Goal: Task Accomplishment & Management: Manage account settings

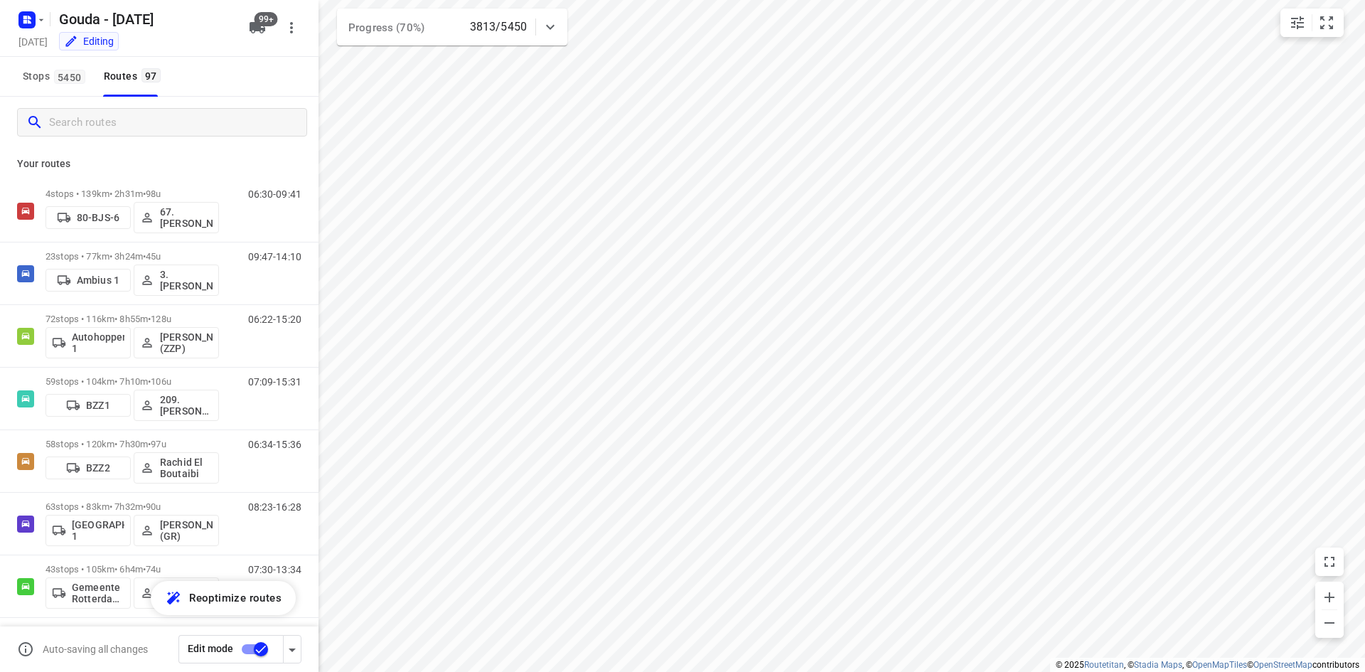
click at [224, 100] on div at bounding box center [159, 122] width 319 height 51
click at [228, 124] on input "Search routes" at bounding box center [166, 123] width 232 height 22
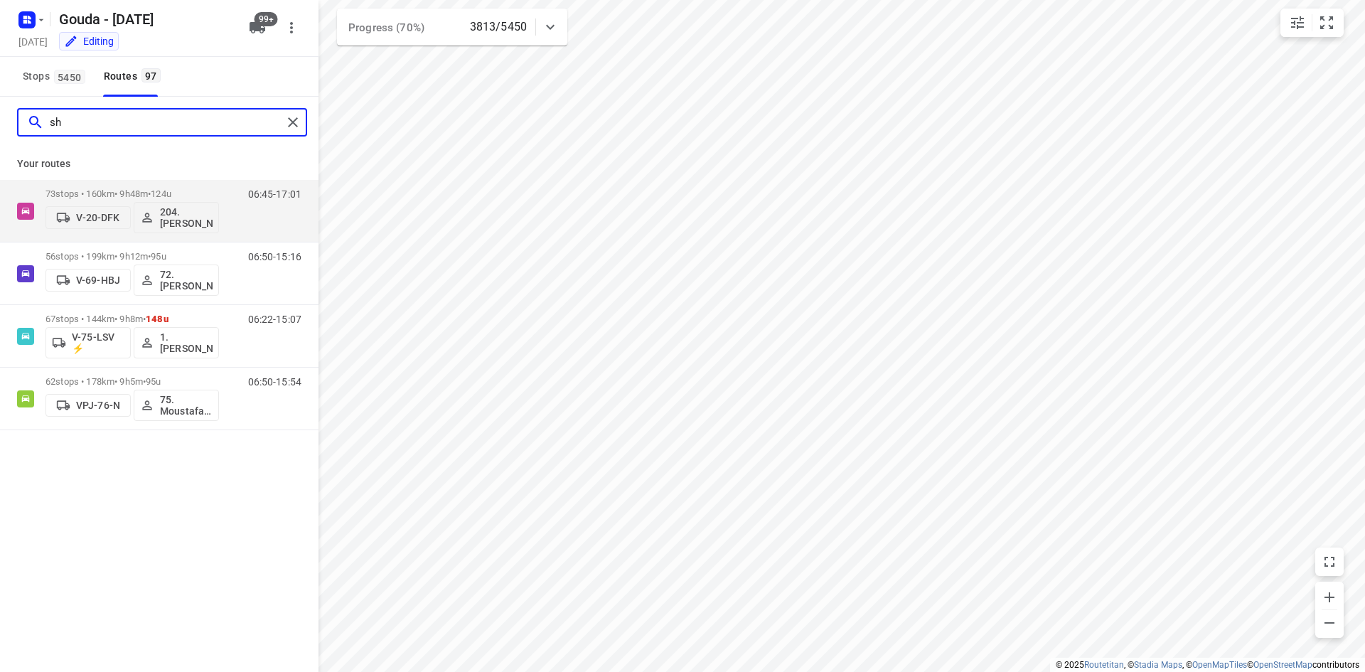
type input "s"
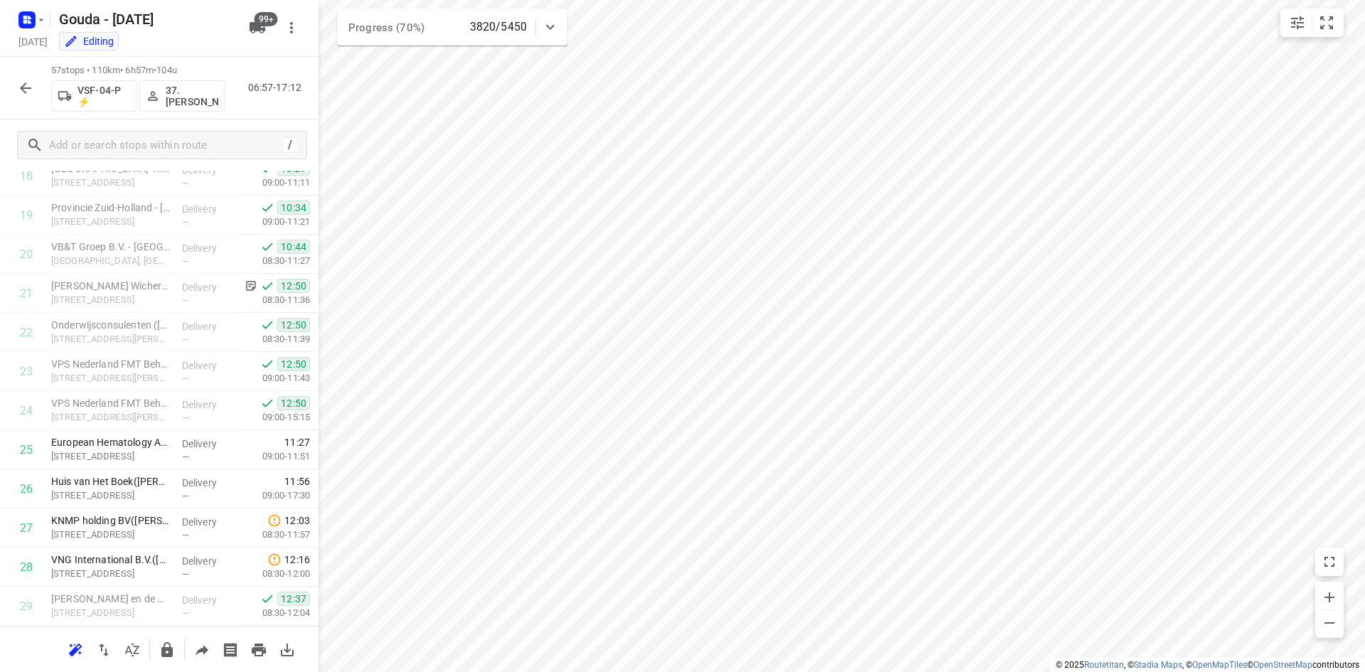
scroll to position [812, 0]
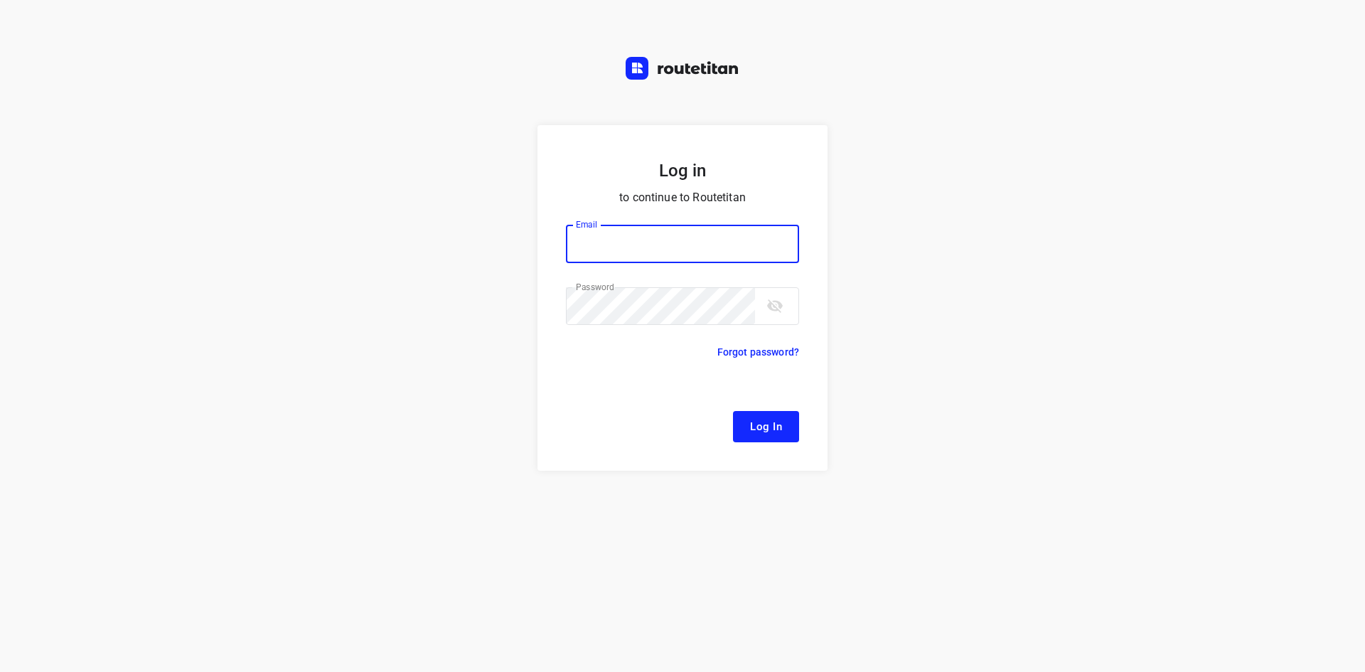
type input "remco@fruitopjewerk.nl"
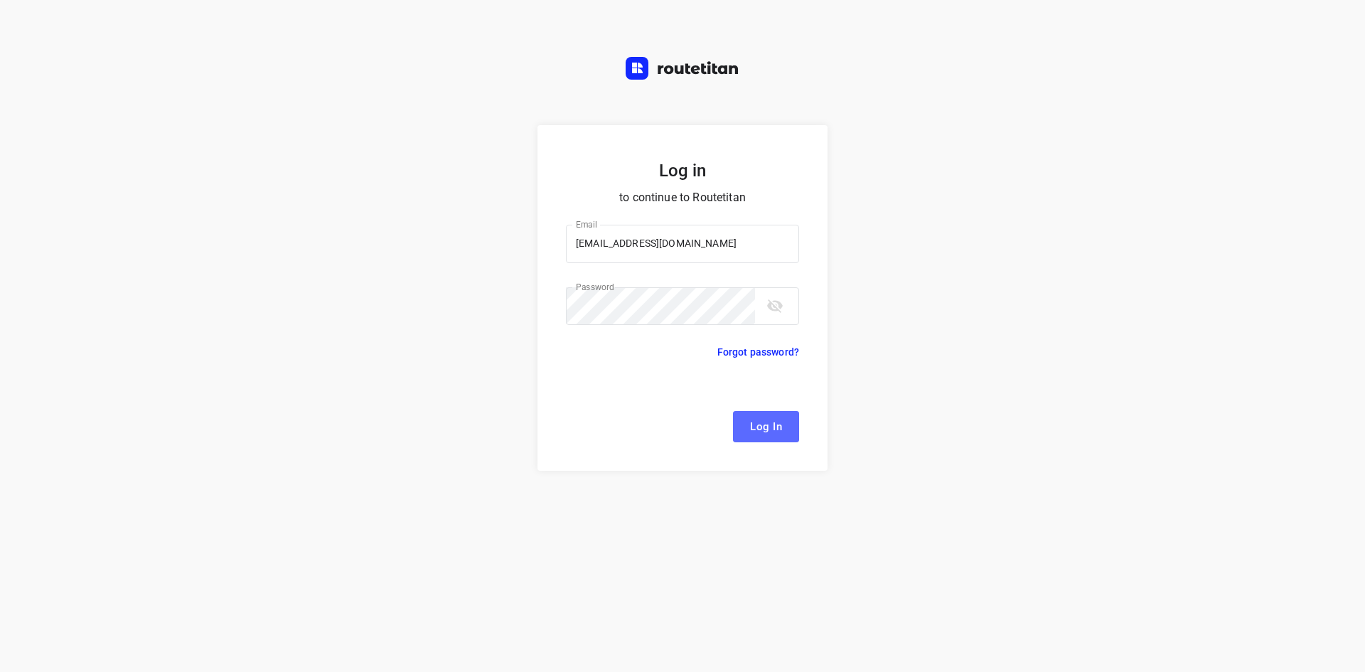
click at [774, 431] on span "Log In" at bounding box center [766, 426] width 32 height 18
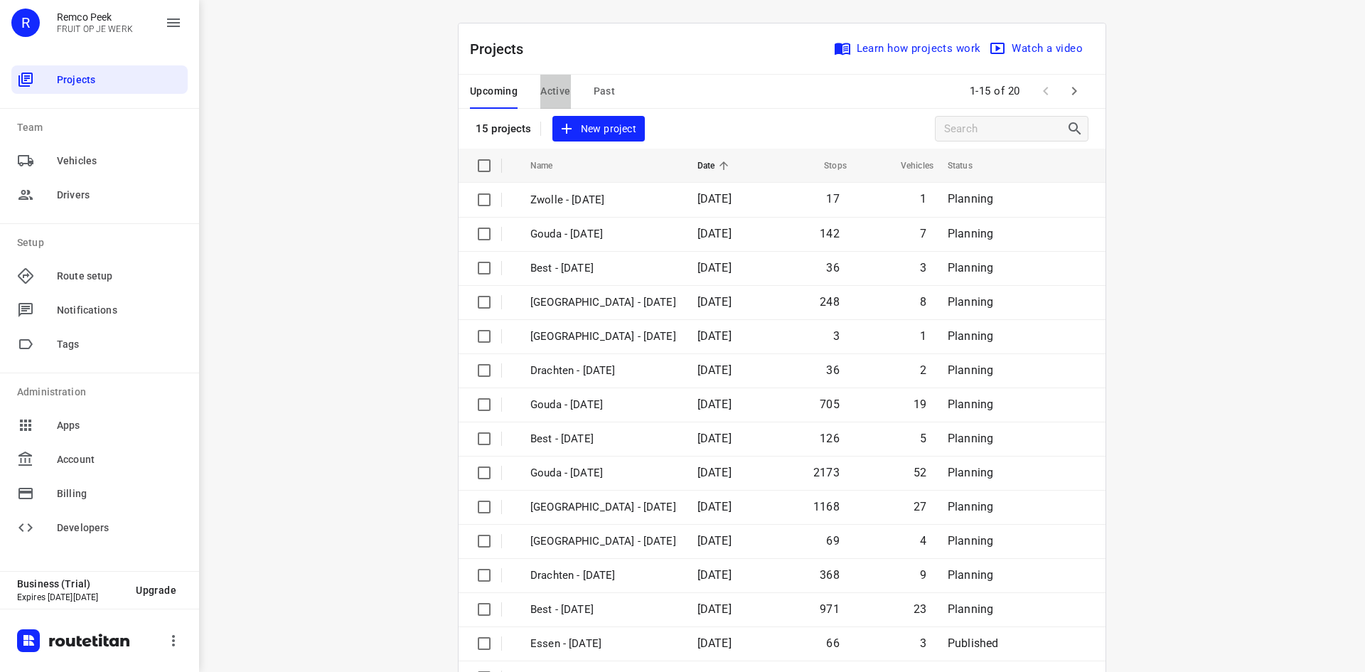
click at [540, 94] on span "Active" at bounding box center [555, 91] width 30 height 18
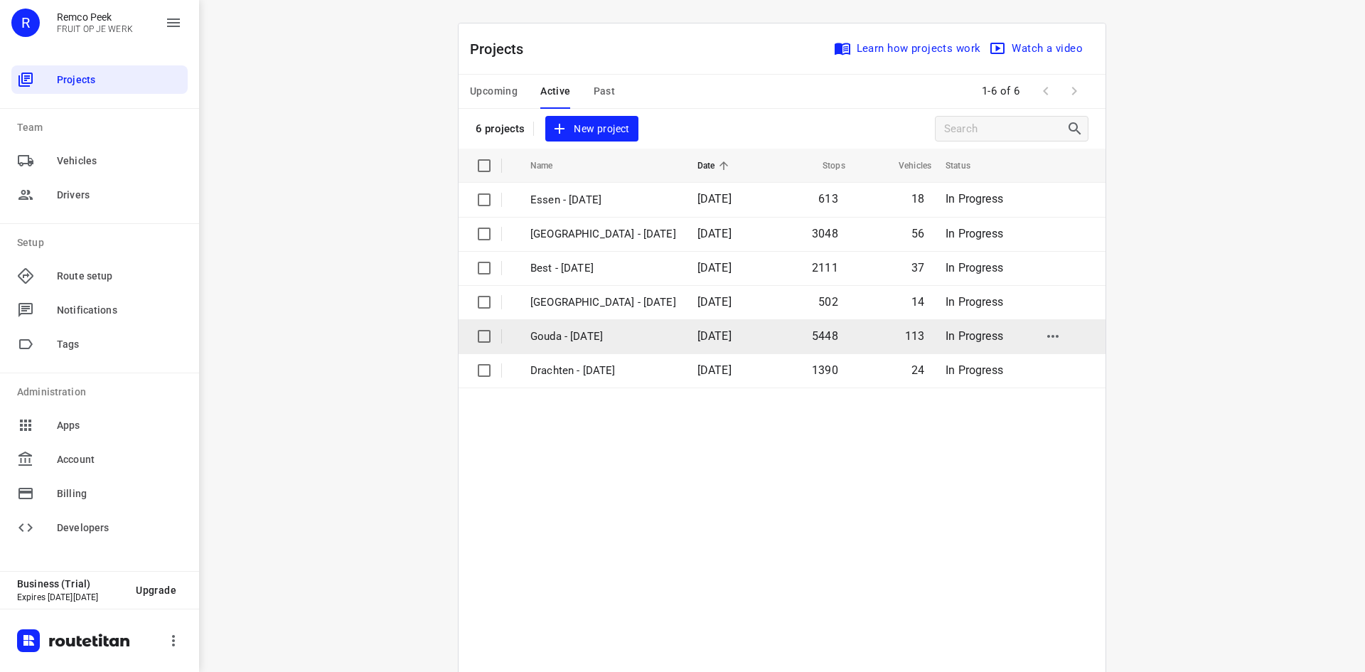
click at [606, 338] on p "Gouda - Monday" at bounding box center [603, 336] width 146 height 16
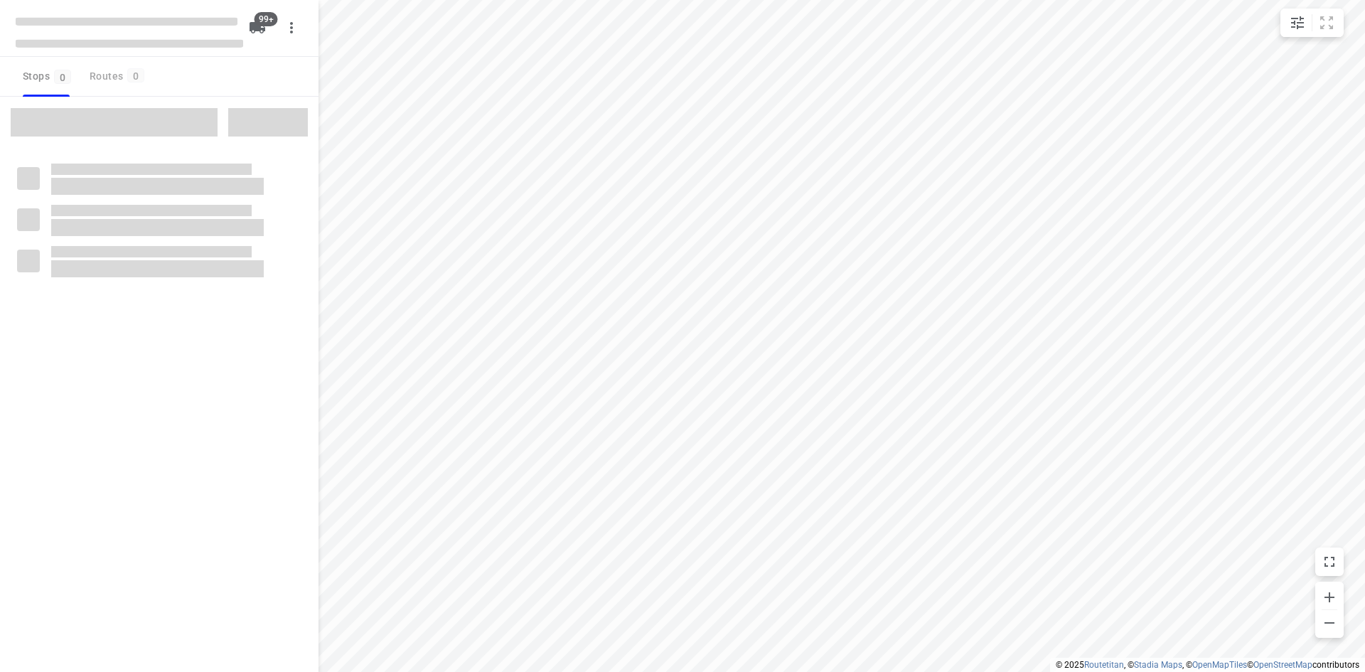
checkbox input "true"
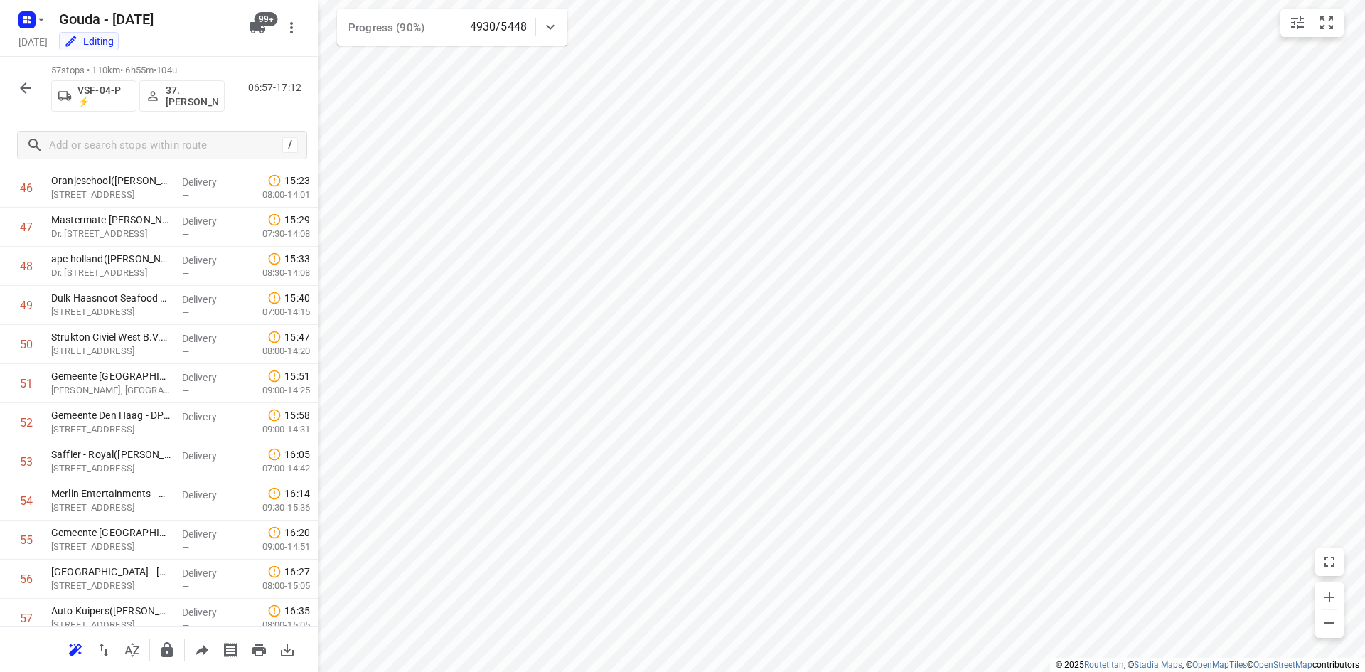
scroll to position [1883, 0]
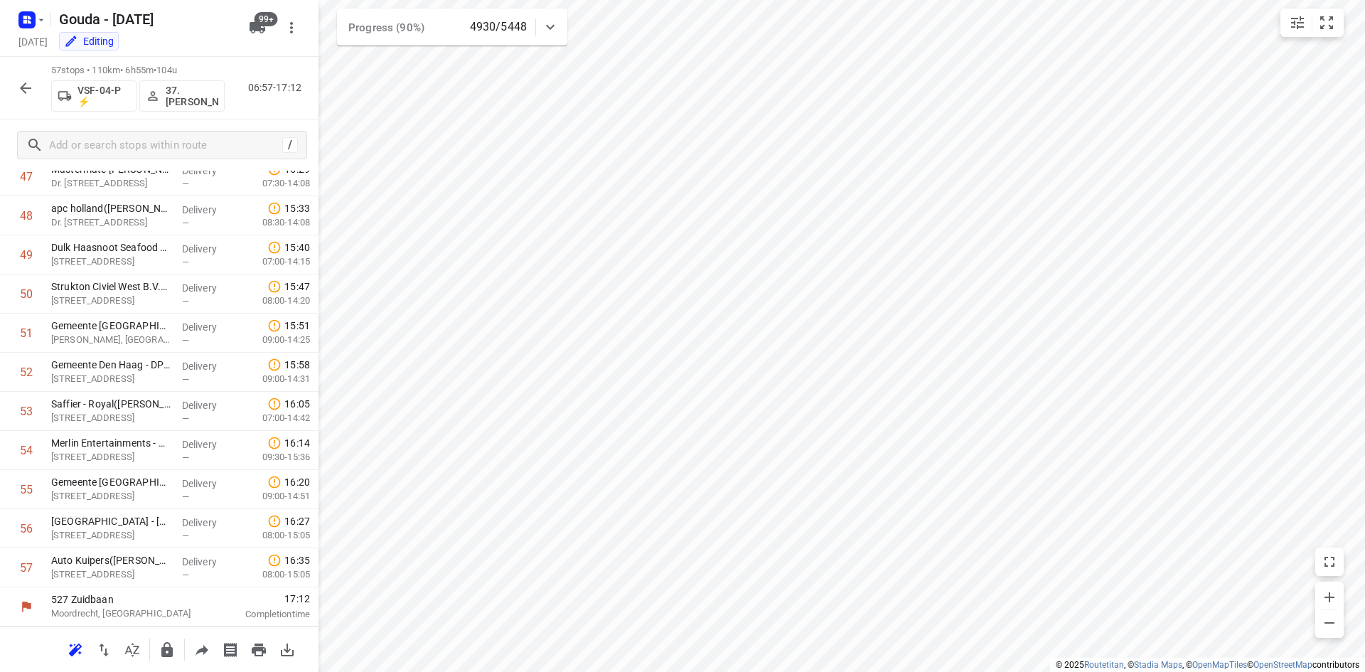
click at [23, 89] on icon "button" at bounding box center [25, 88] width 17 height 17
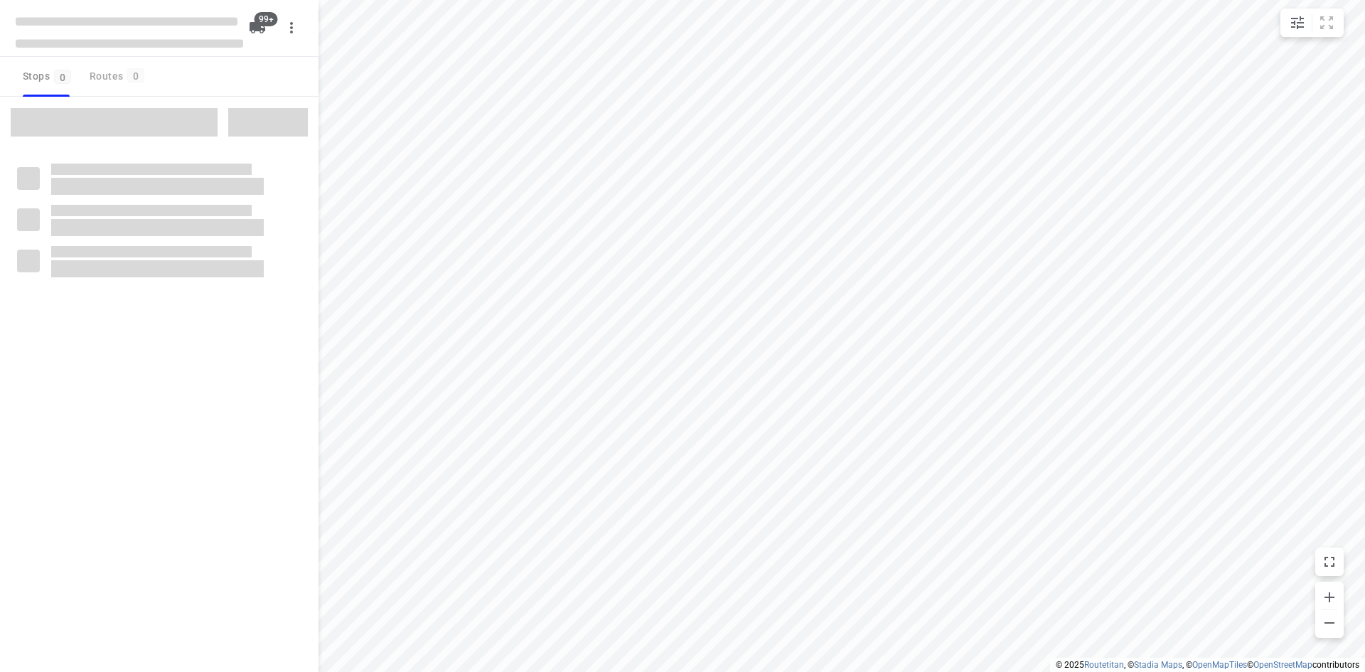
checkbox input "true"
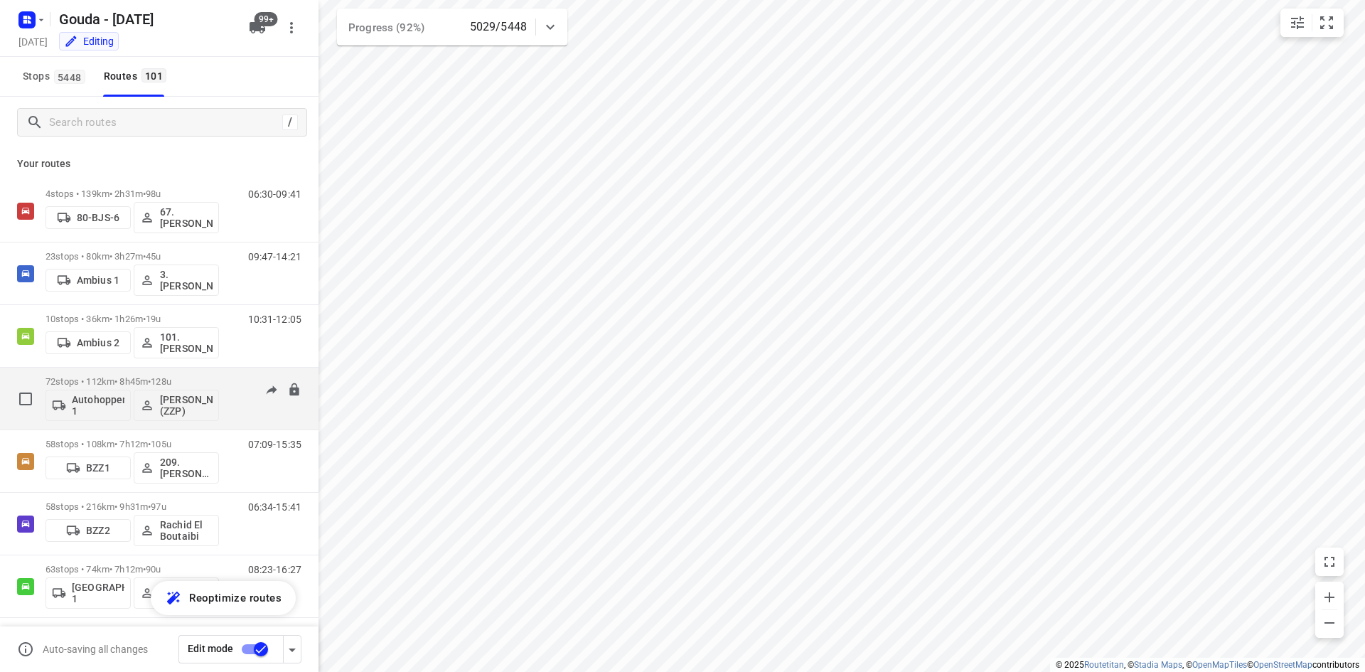
click at [230, 380] on div "06:22-15:18" at bounding box center [265, 402] width 71 height 52
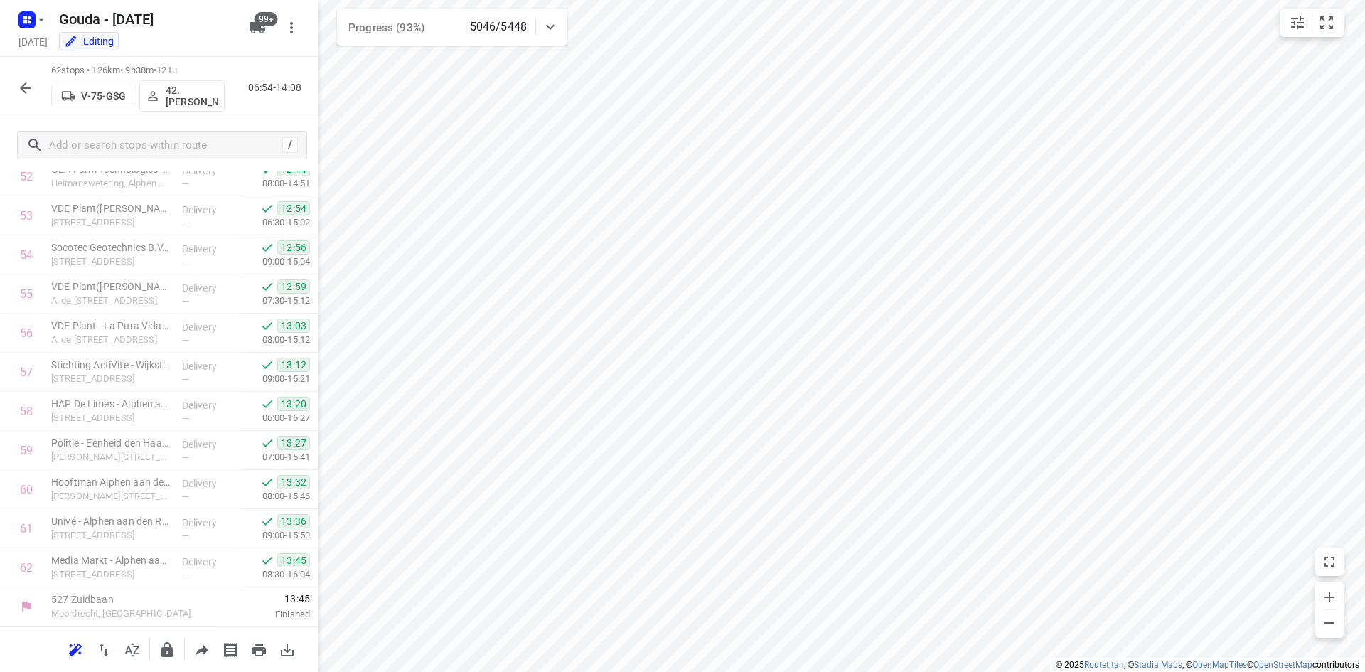
scroll to position [2079, 0]
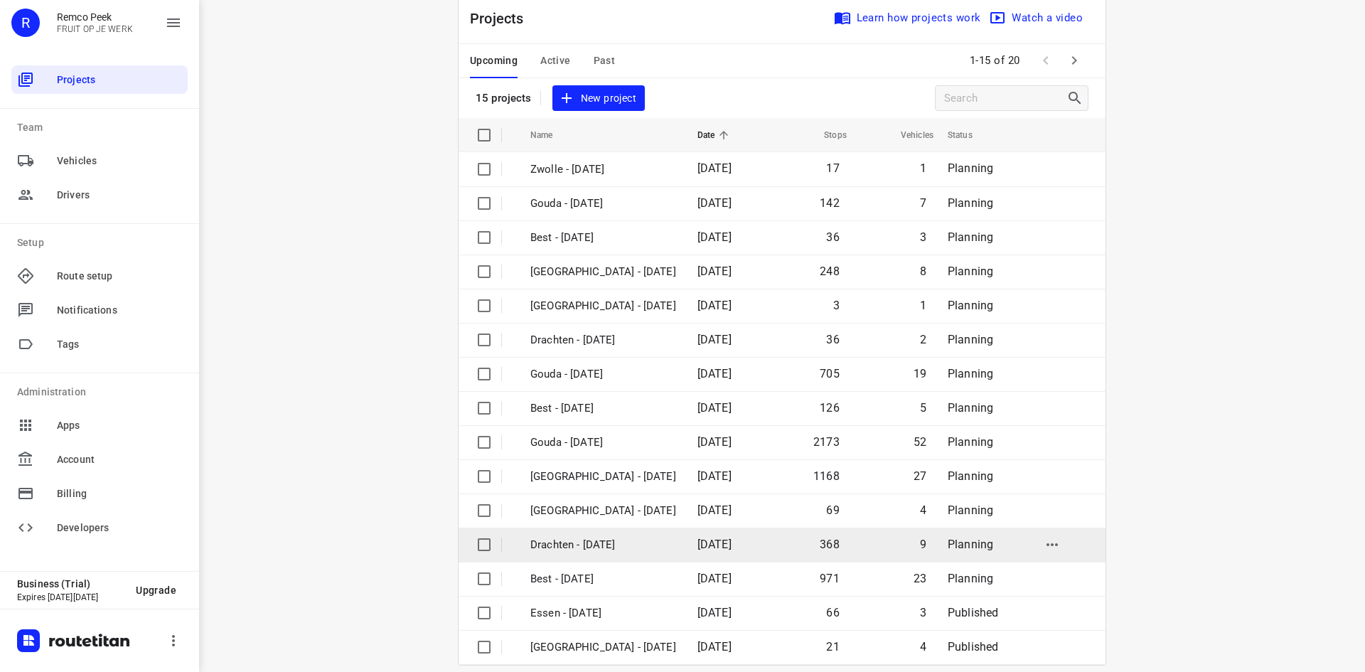
scroll to position [47, 0]
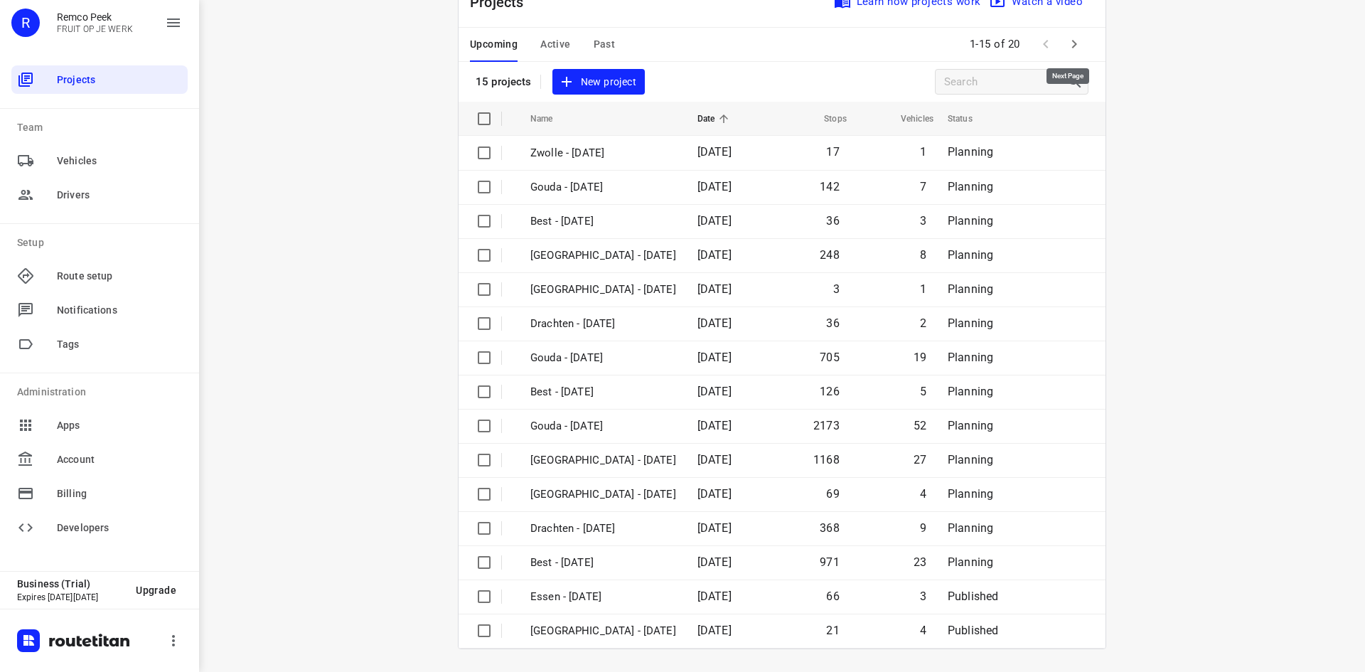
click at [1080, 32] on span at bounding box center [1074, 44] width 28 height 28
drag, startPoint x: 1079, startPoint y: 43, endPoint x: 1081, endPoint y: 177, distance: 133.7
click at [1079, 43] on button "button" at bounding box center [1074, 44] width 28 height 28
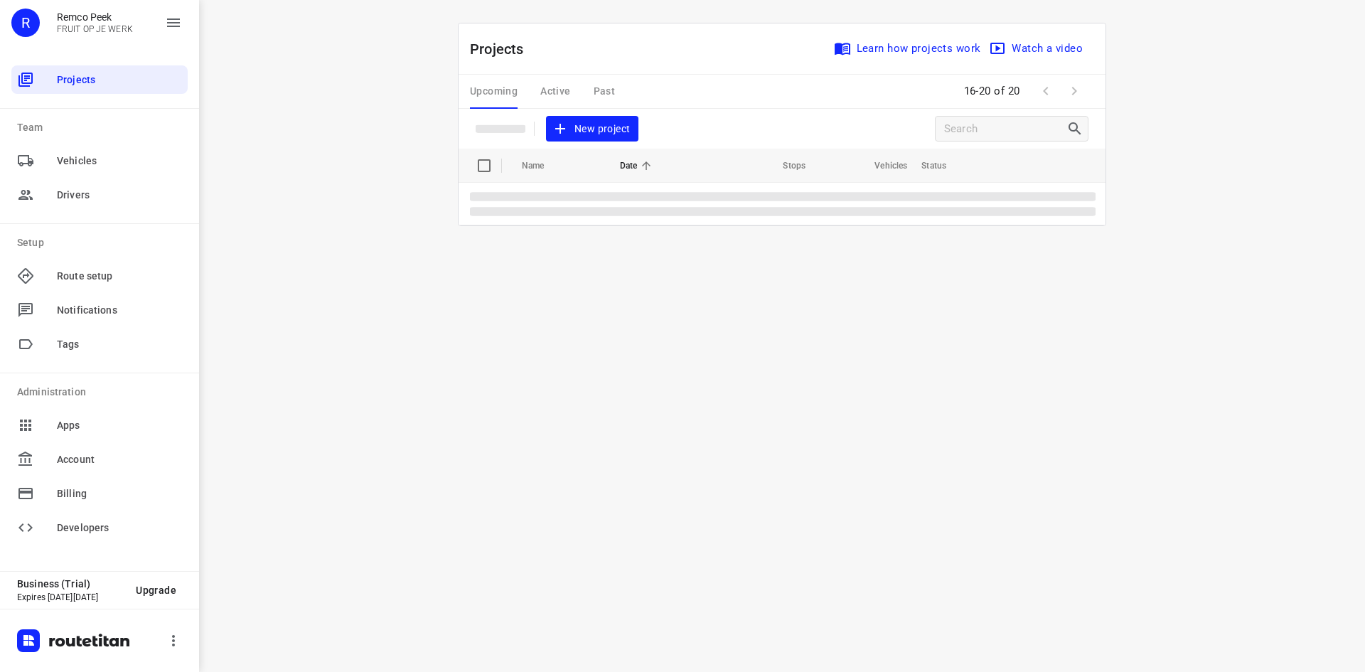
scroll to position [0, 0]
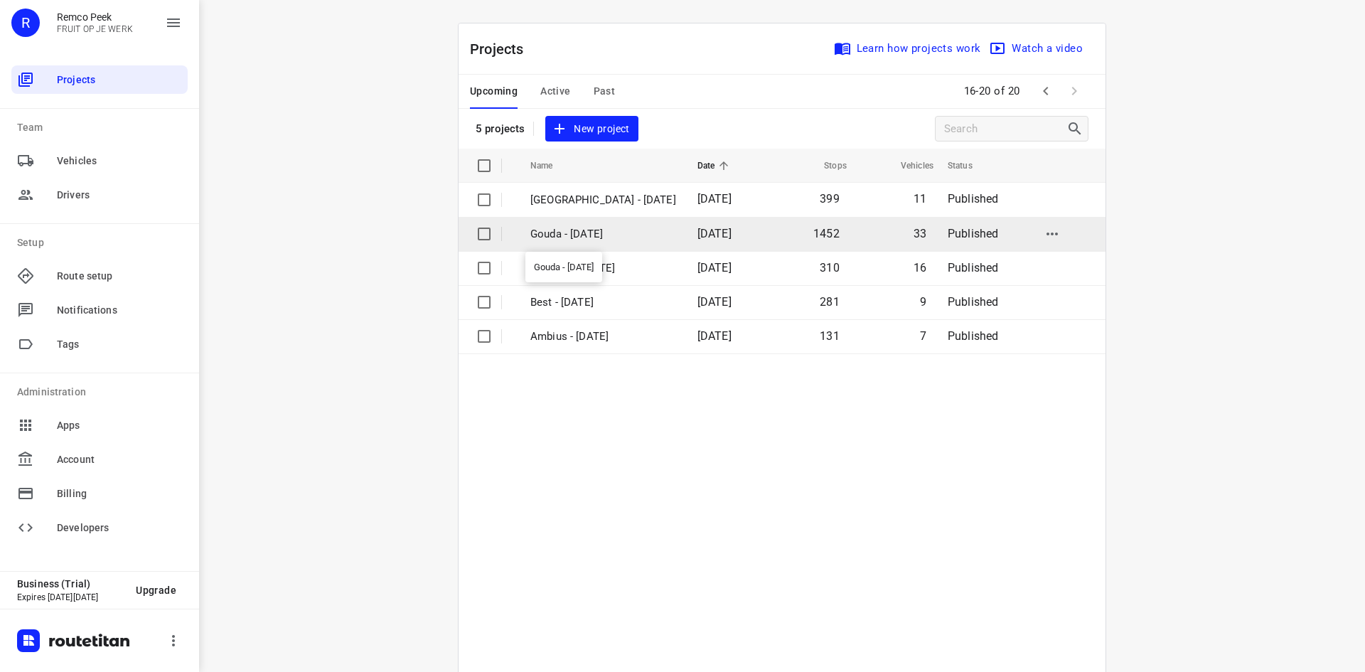
click at [583, 227] on p "Gouda - [DATE]" at bounding box center [603, 234] width 146 height 16
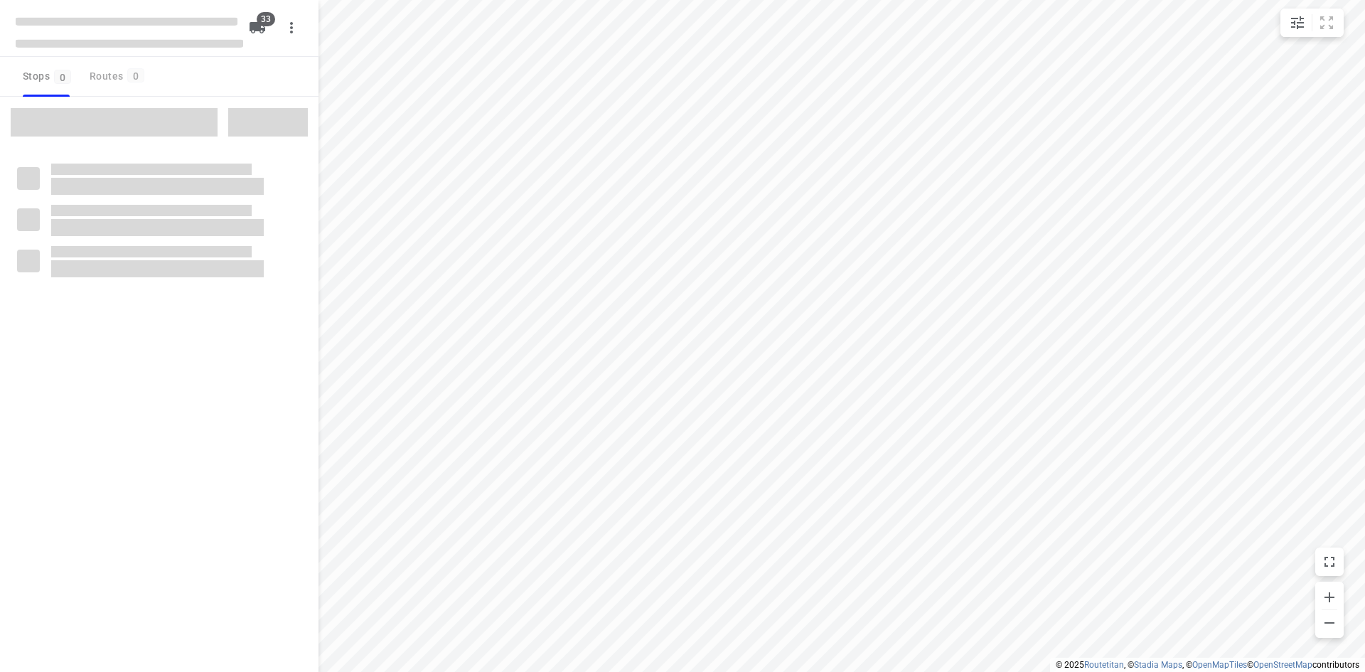
checkbox input "true"
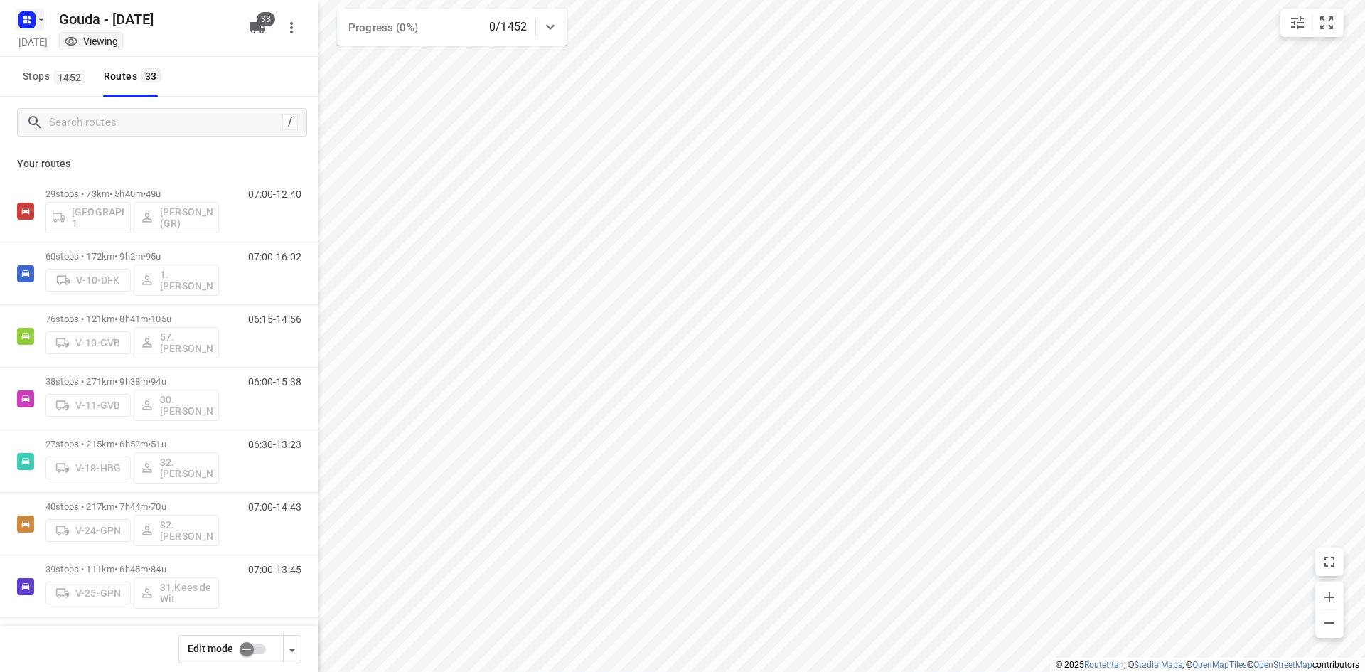
click at [41, 16] on icon "button" at bounding box center [41, 19] width 11 height 11
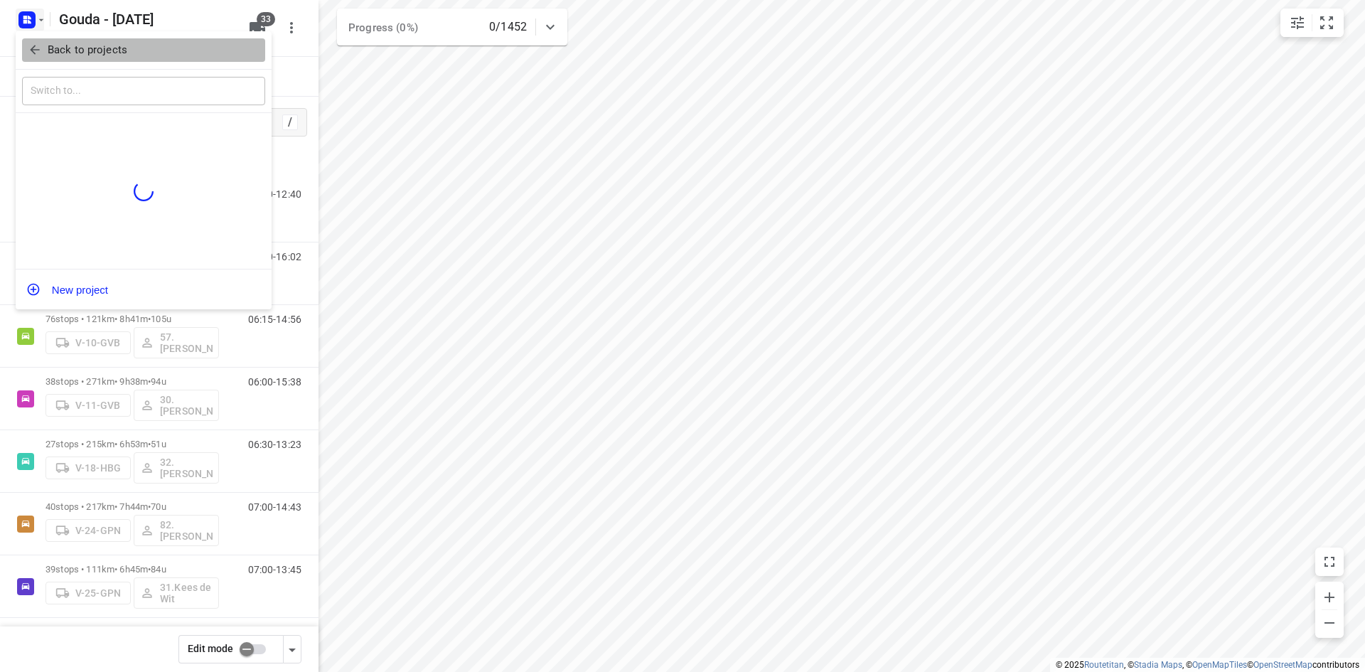
click at [59, 41] on button "Back to projects" at bounding box center [143, 49] width 243 height 23
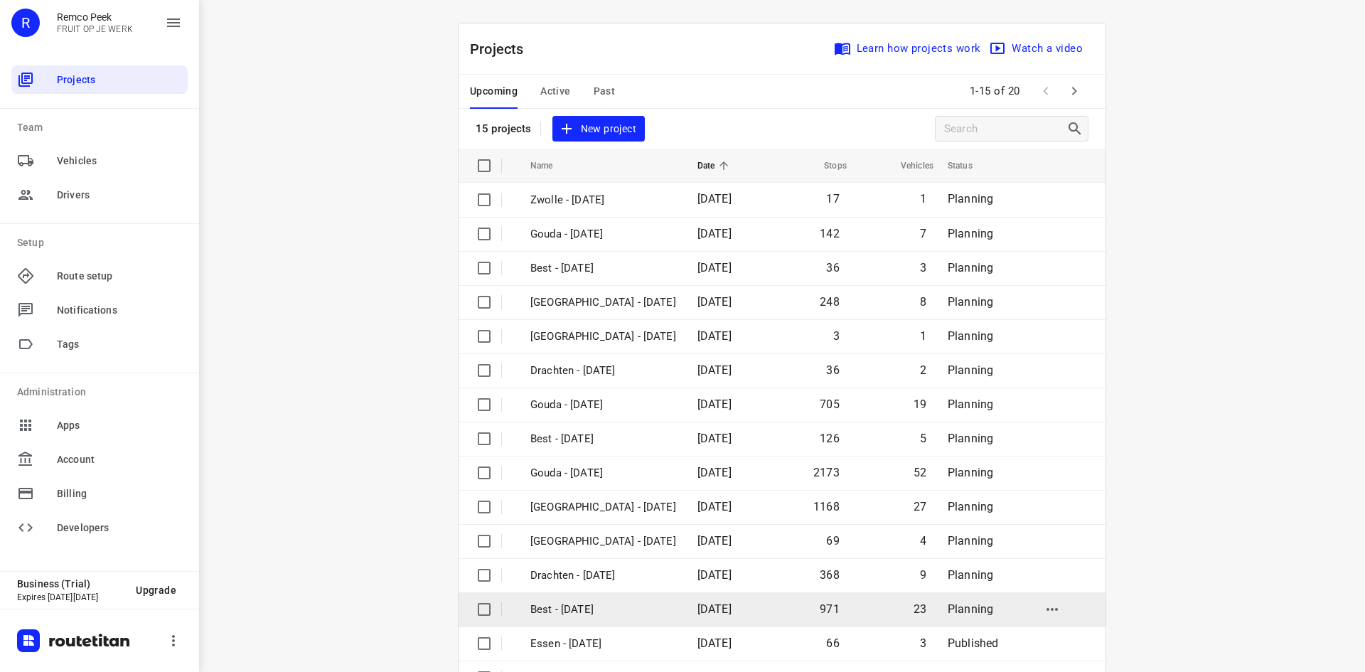
scroll to position [47, 0]
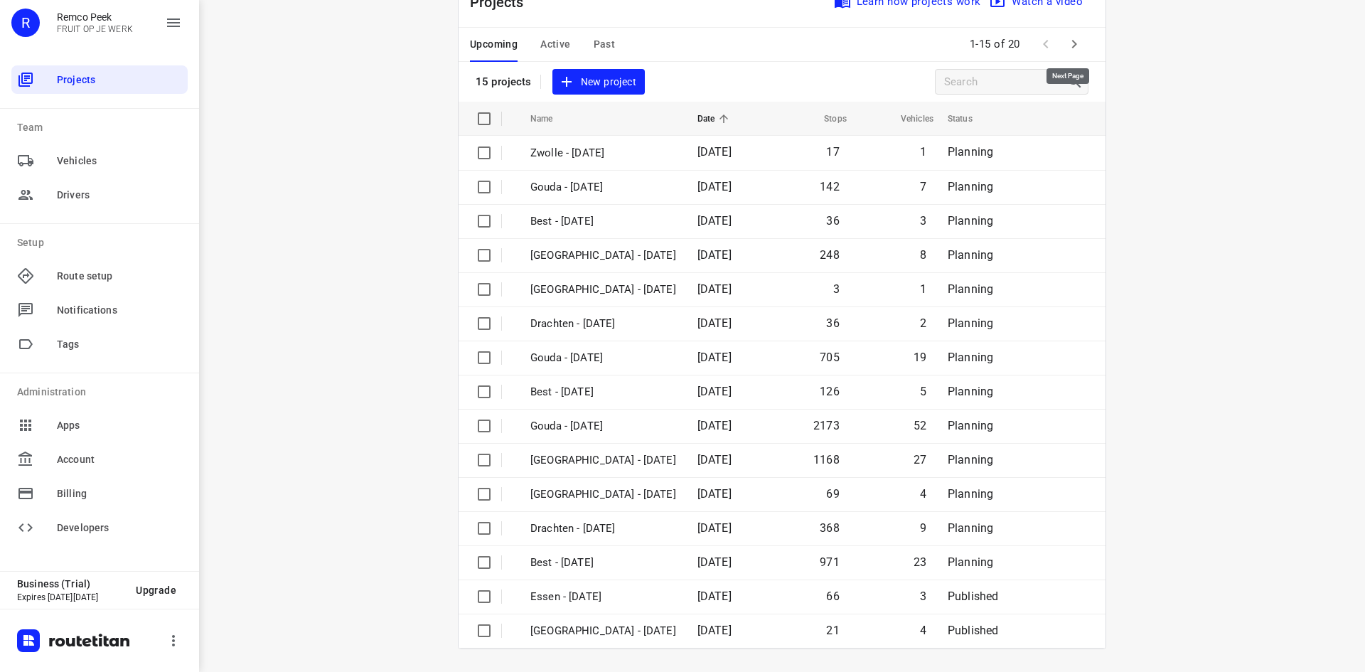
click at [1077, 44] on icon "button" at bounding box center [1074, 44] width 17 height 17
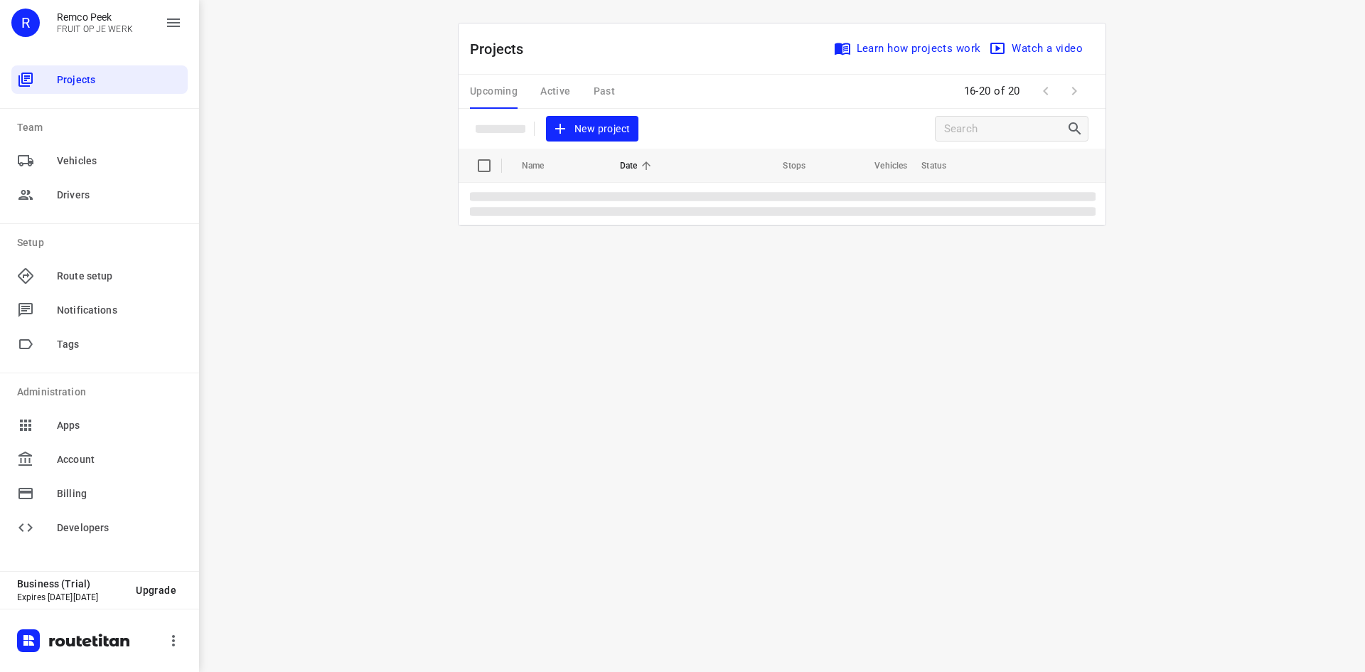
scroll to position [0, 0]
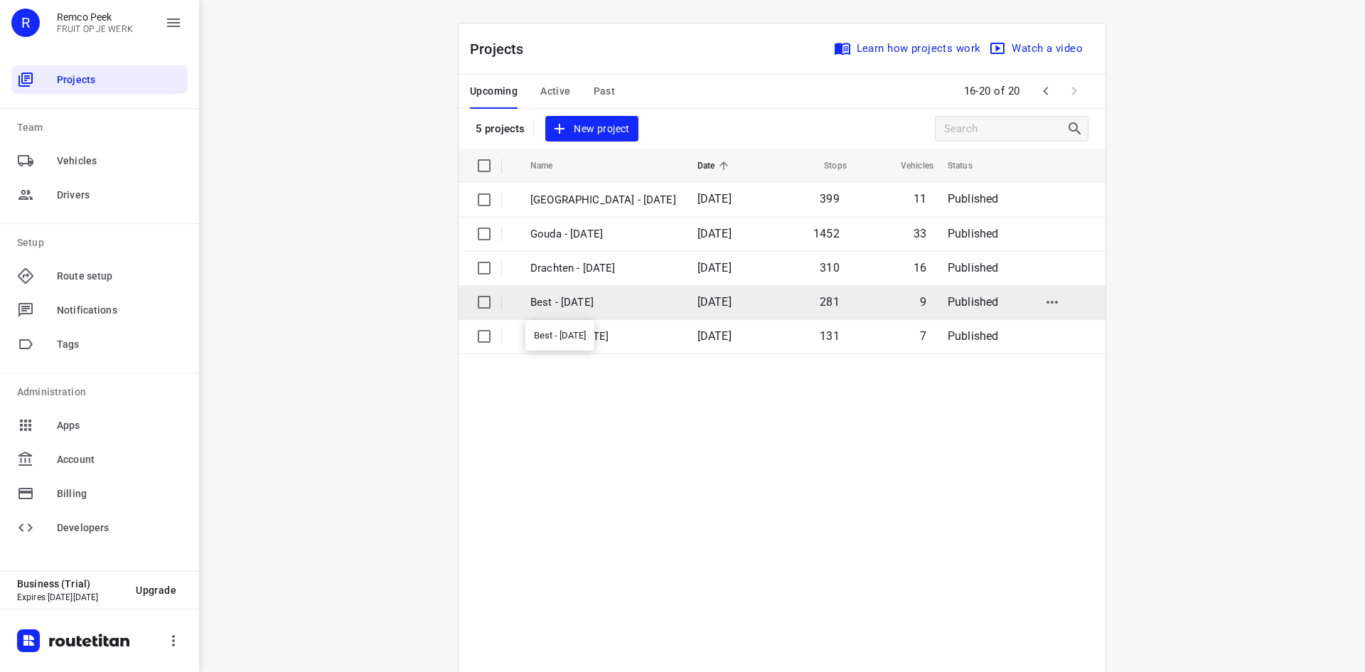
click at [561, 309] on p "Best - Tuesday" at bounding box center [603, 302] width 146 height 16
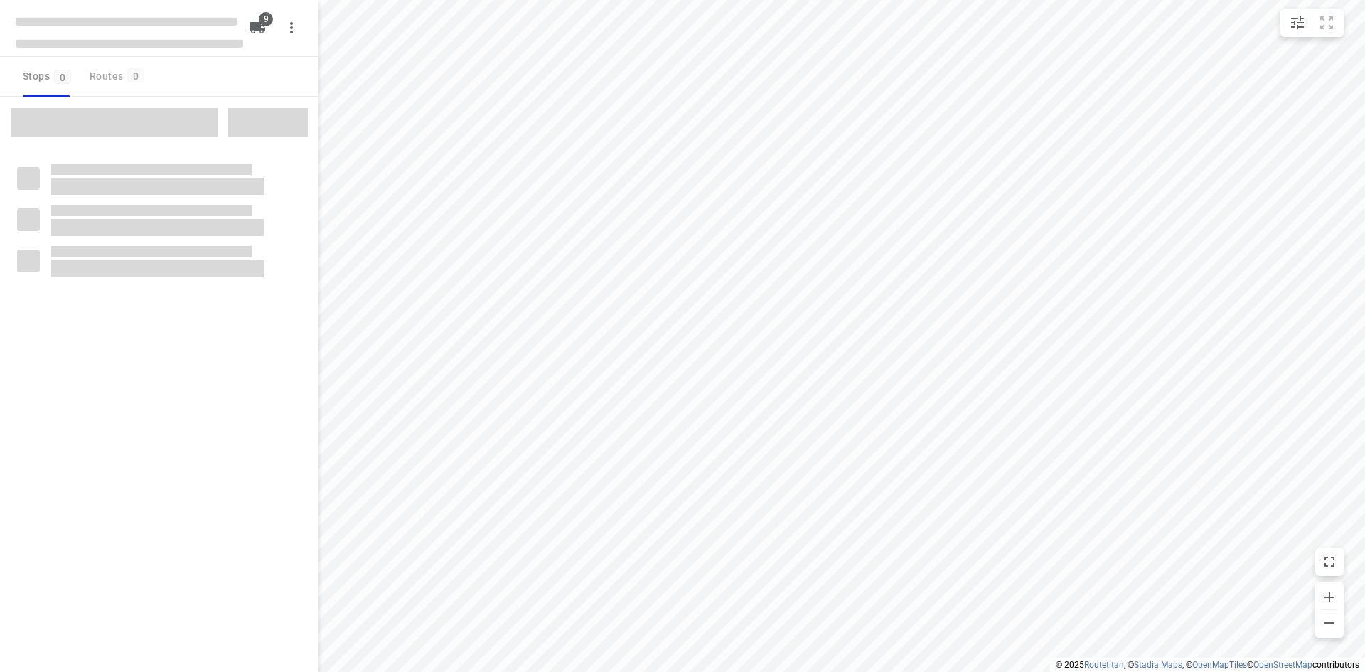
checkbox input "true"
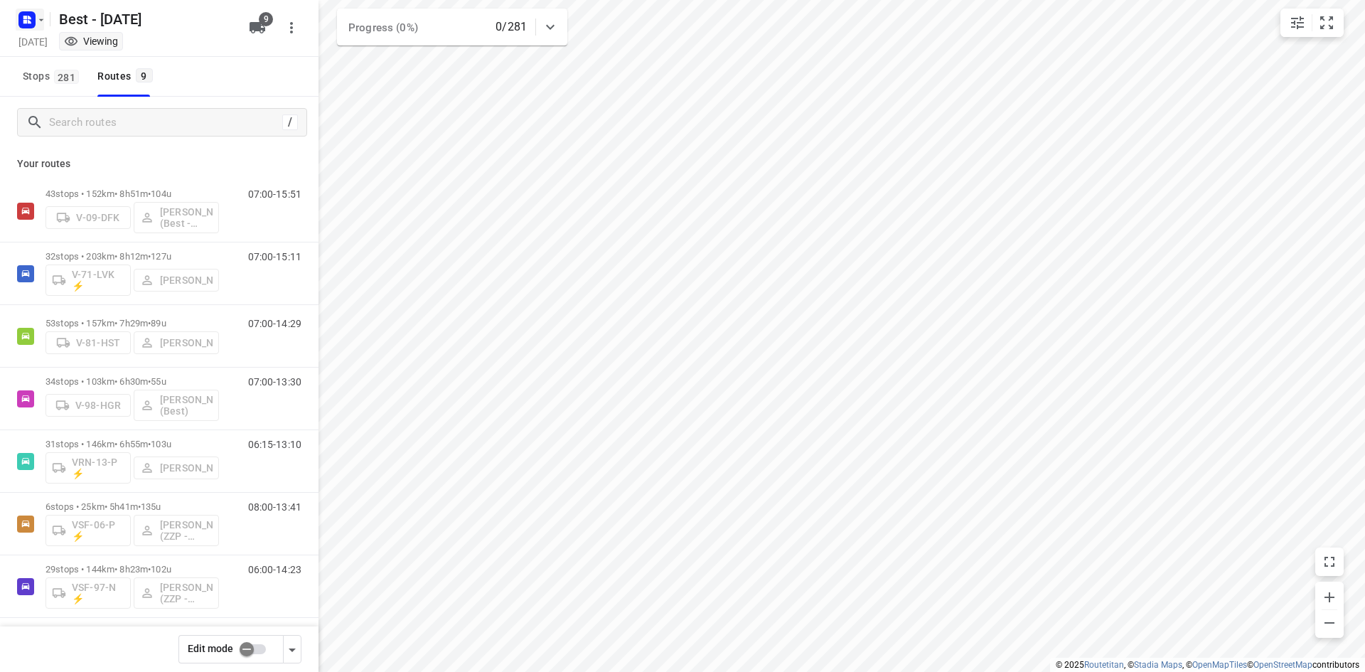
click at [31, 25] on rect "button" at bounding box center [26, 19] width 17 height 17
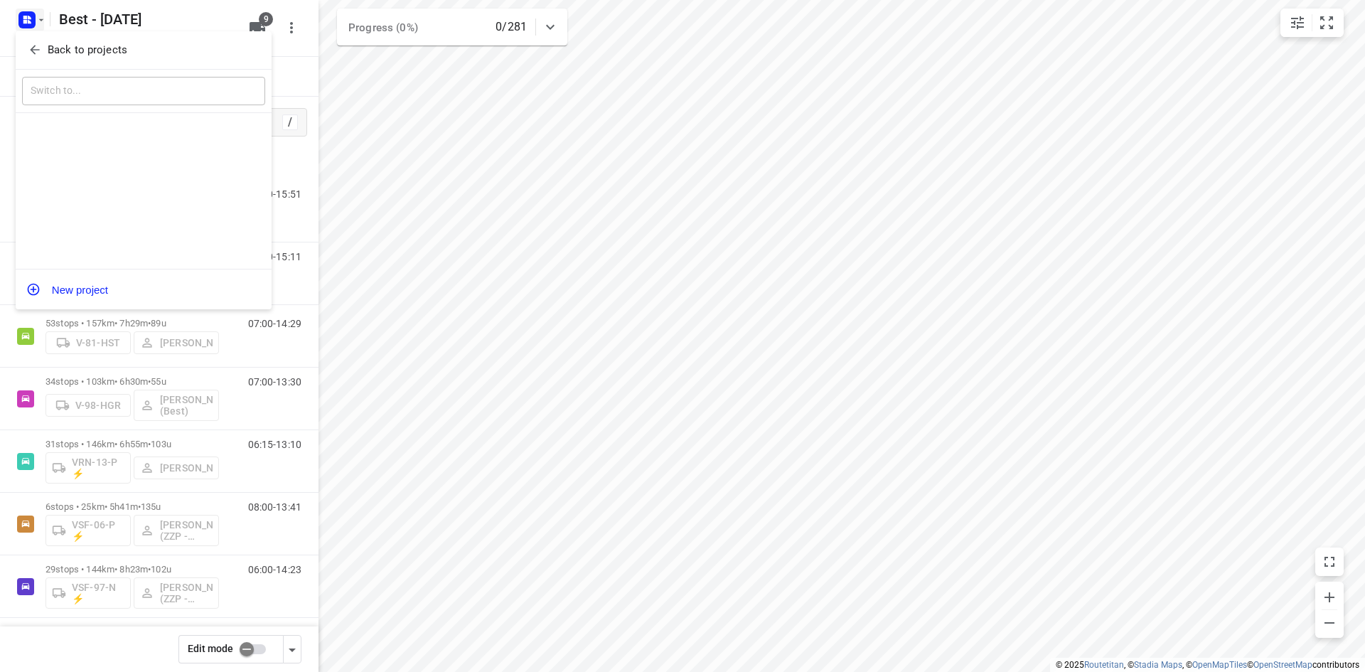
click at [80, 48] on p "Back to projects" at bounding box center [88, 50] width 80 height 16
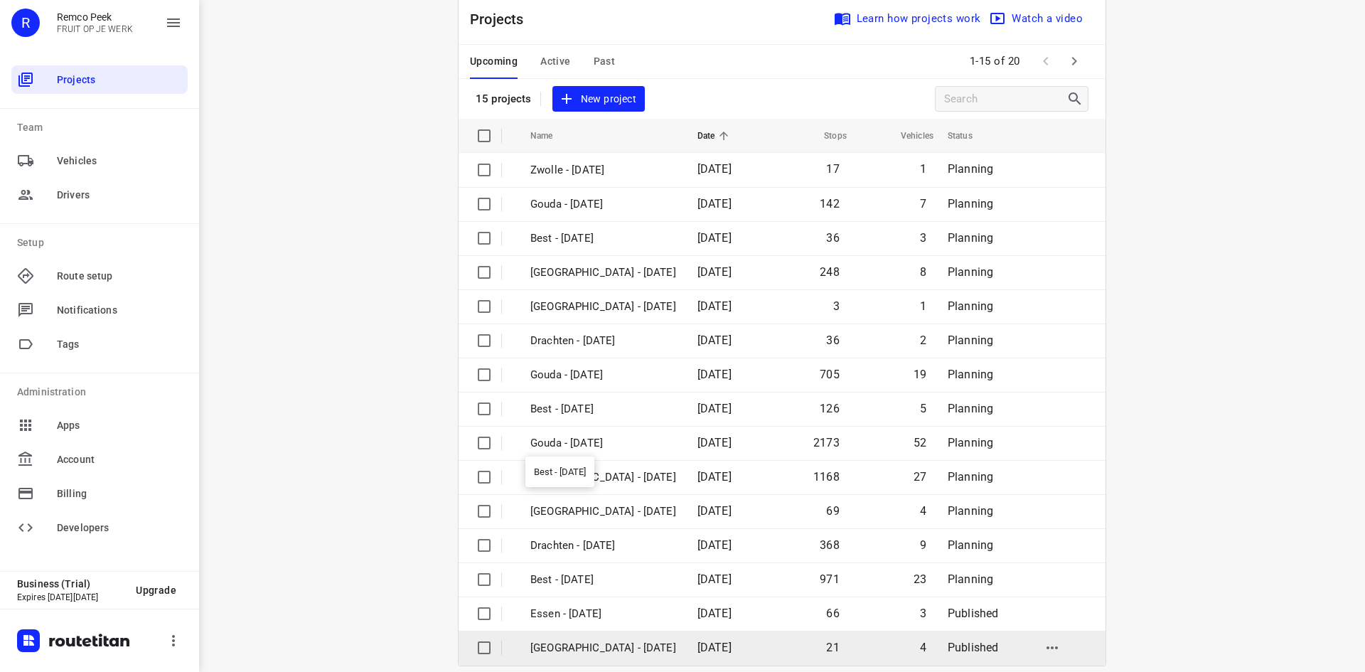
scroll to position [47, 0]
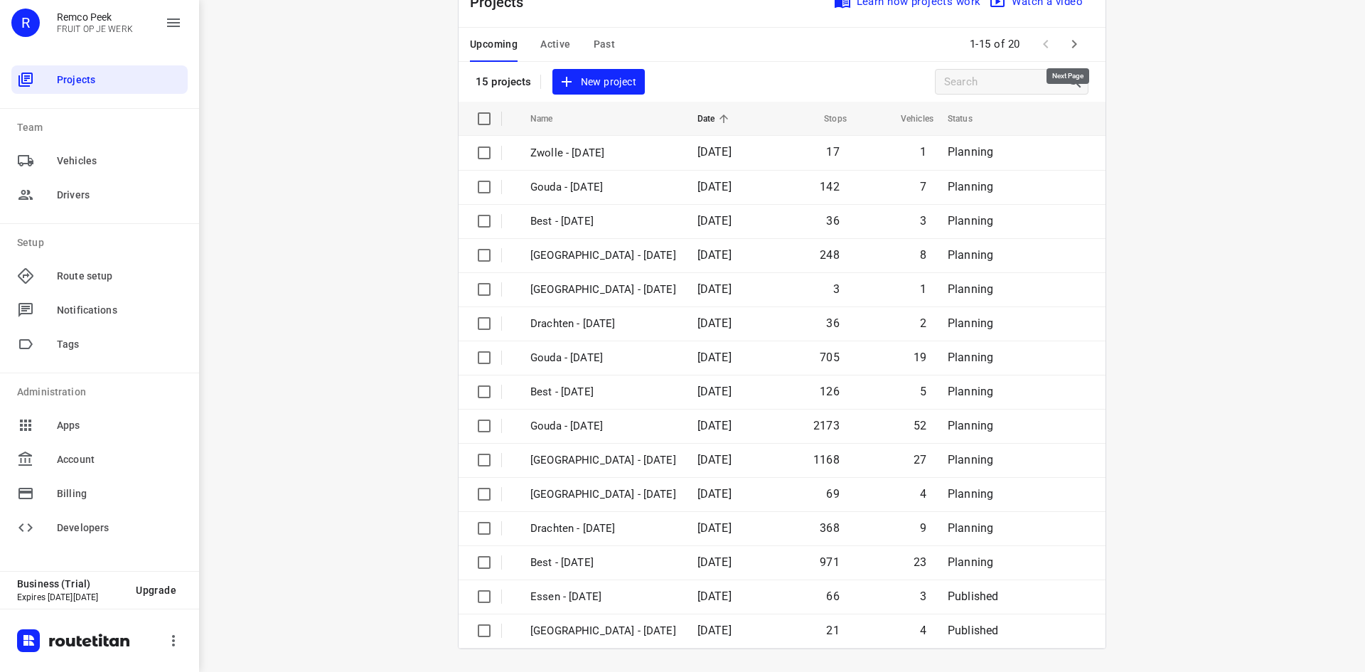
click at [1060, 46] on button "button" at bounding box center [1074, 44] width 28 height 28
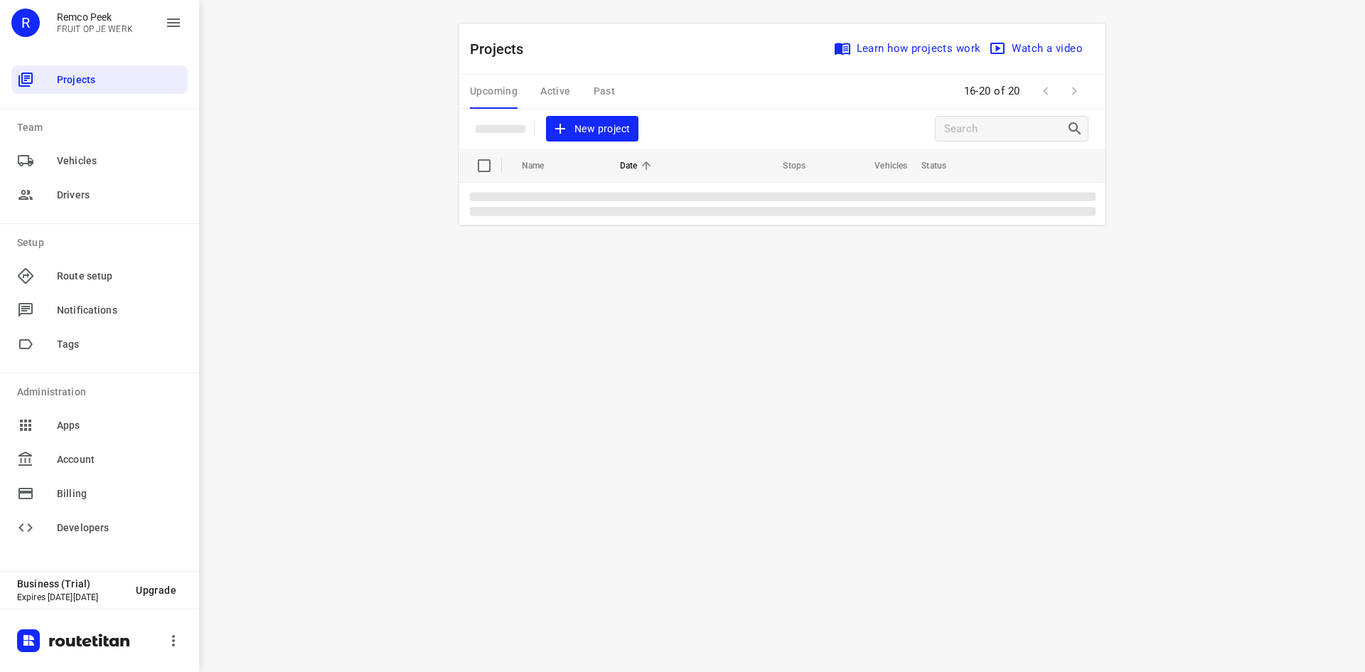
scroll to position [0, 0]
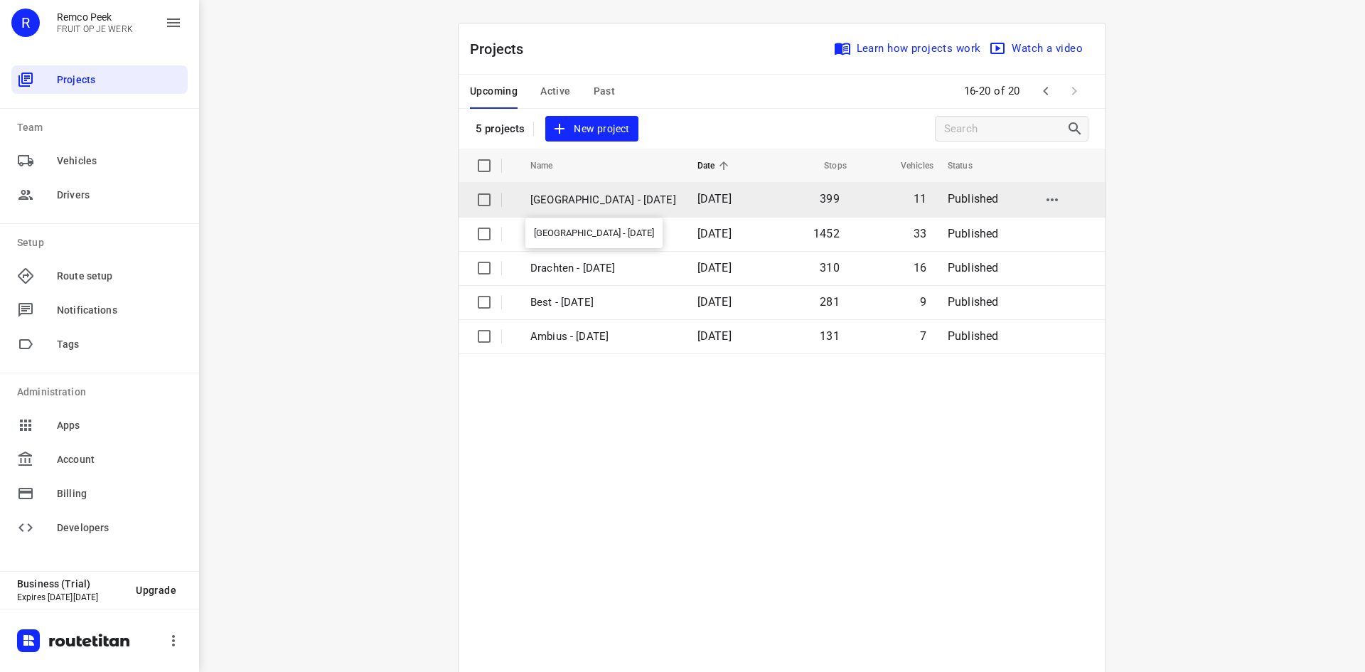
click at [547, 205] on p "[GEOGRAPHIC_DATA] - [DATE]" at bounding box center [603, 200] width 146 height 16
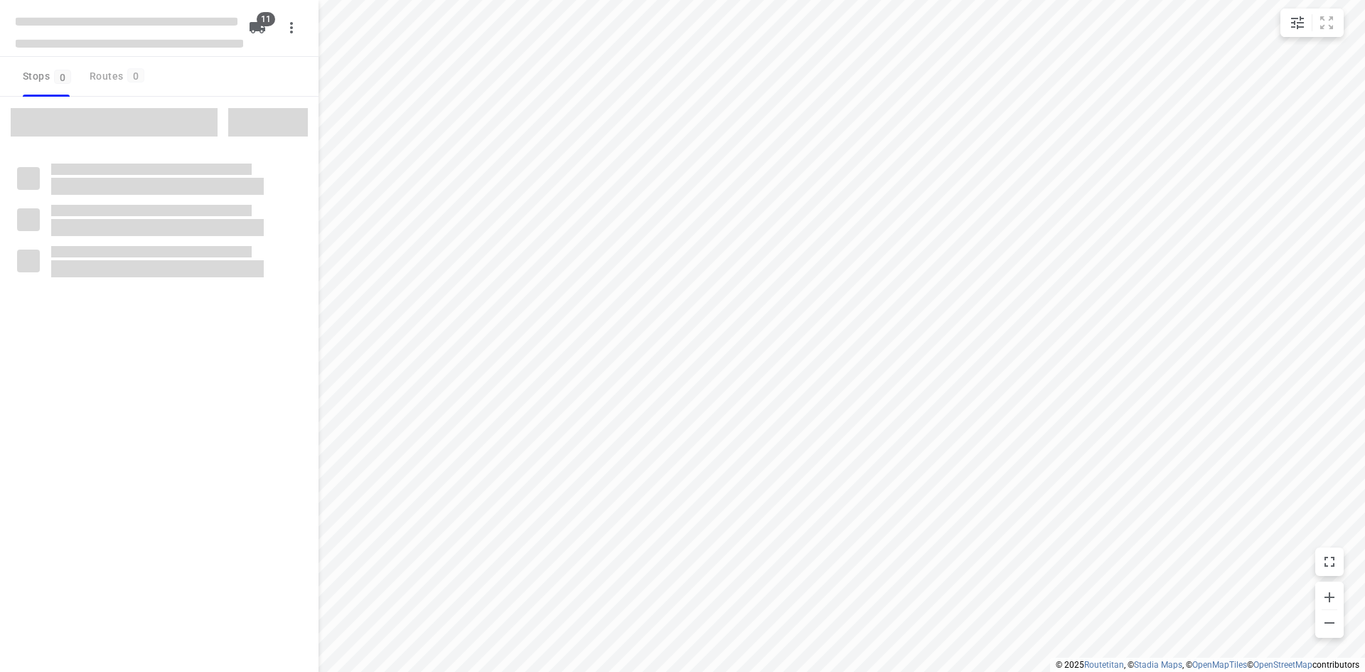
checkbox input "true"
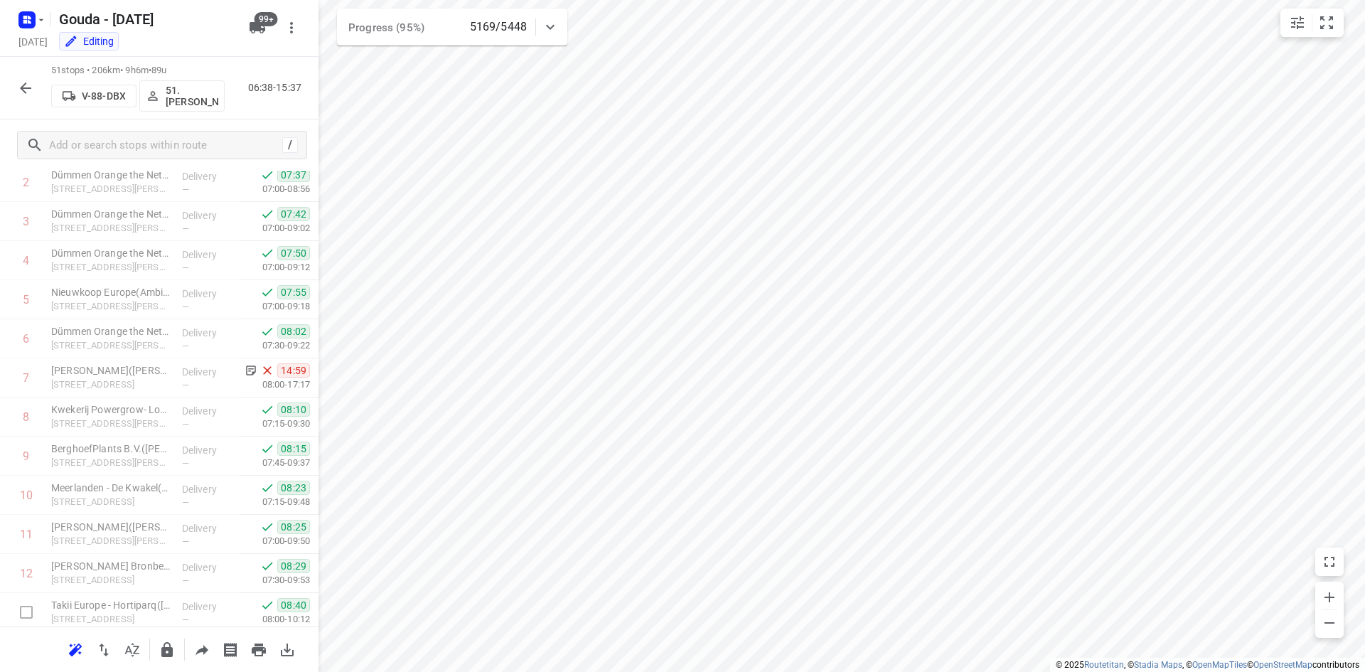
scroll to position [85, 0]
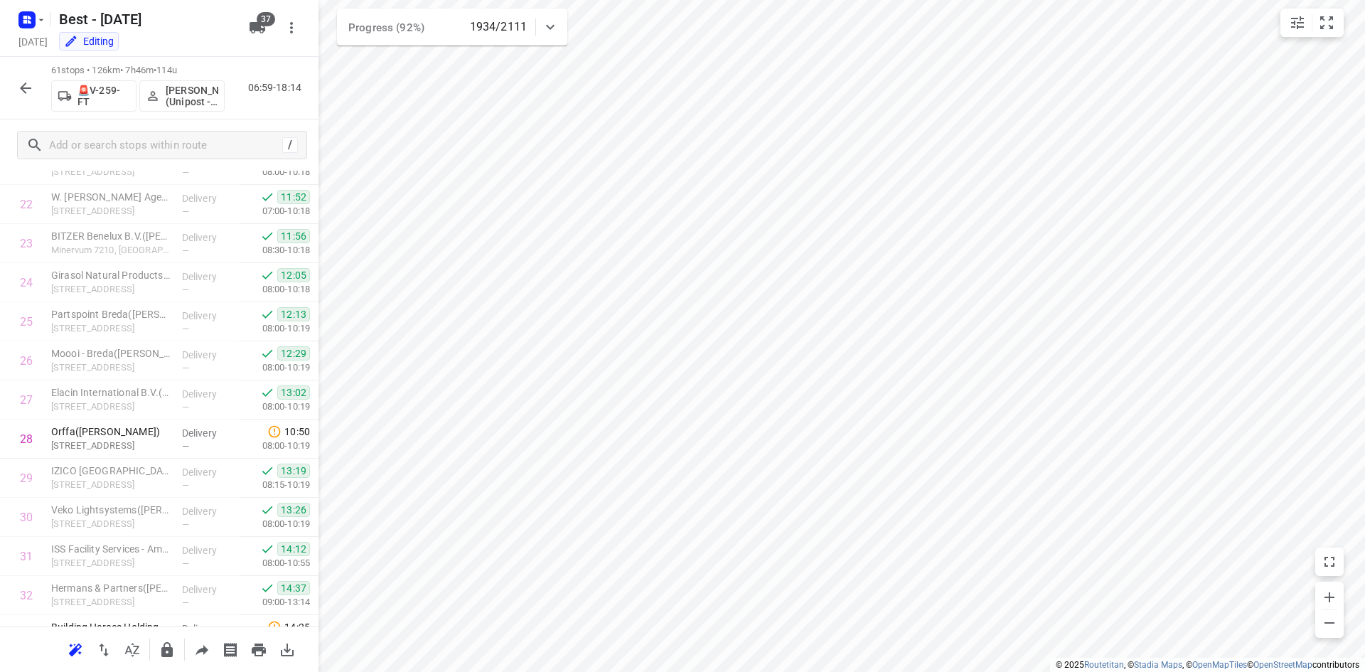
click at [35, 87] on button "button" at bounding box center [25, 88] width 28 height 28
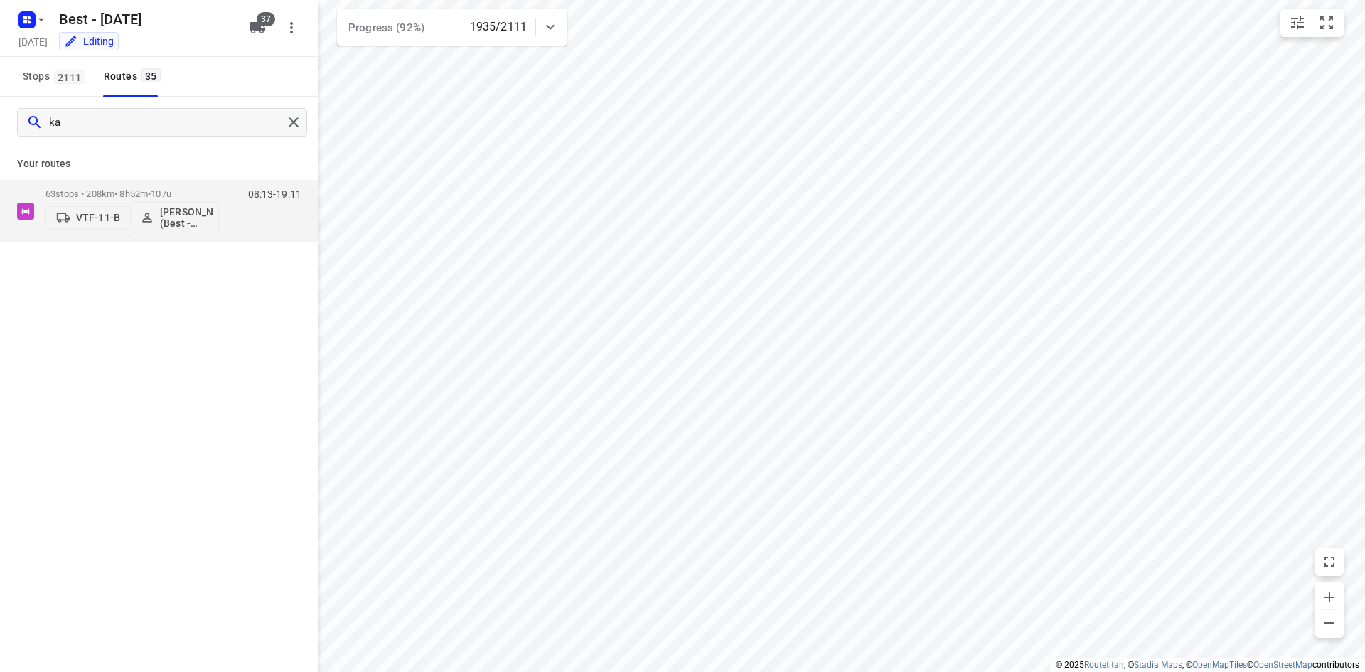
type input "k"
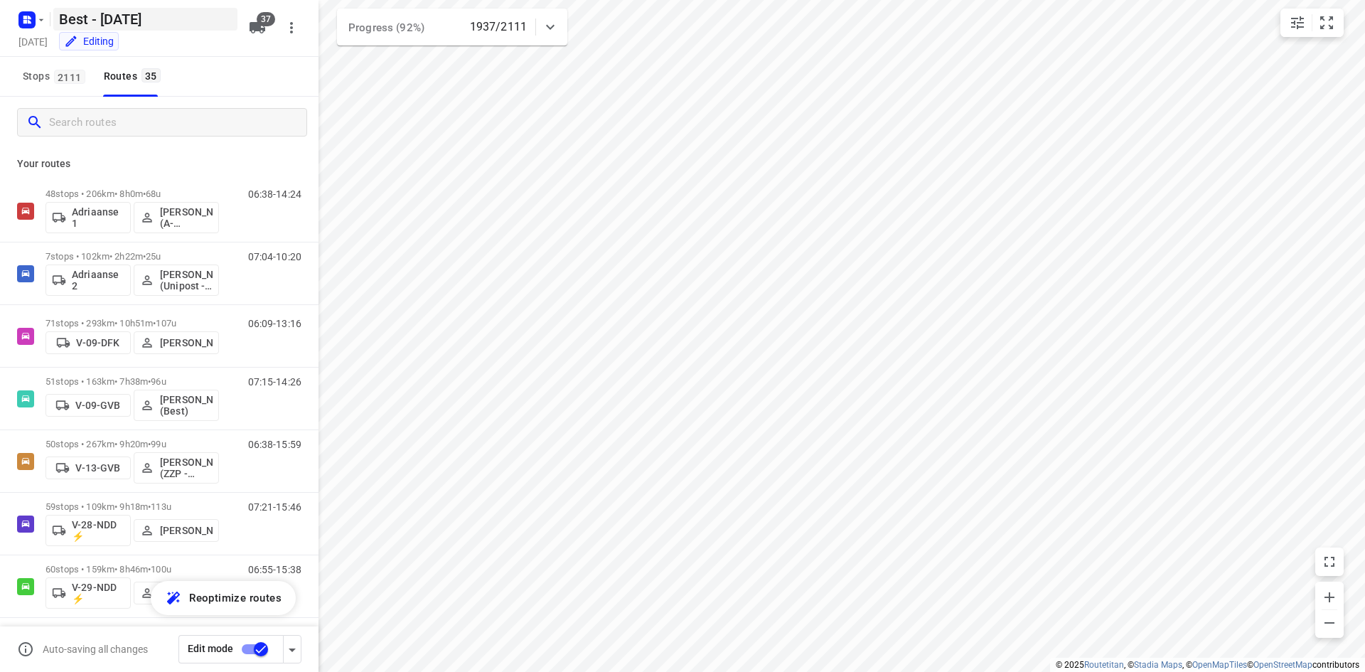
drag, startPoint x: 217, startPoint y: 1, endPoint x: 210, endPoint y: 20, distance: 20.5
click at [210, 20] on h5 "Best - Monday" at bounding box center [145, 19] width 184 height 23
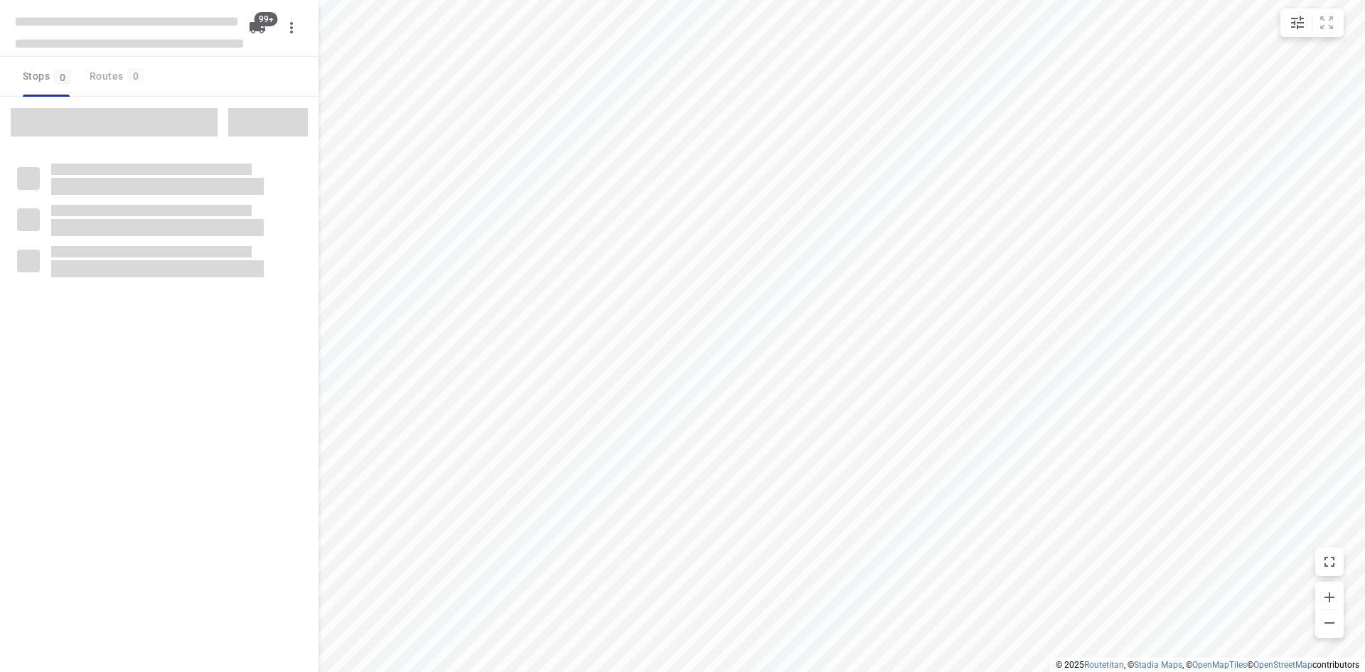
checkbox input "true"
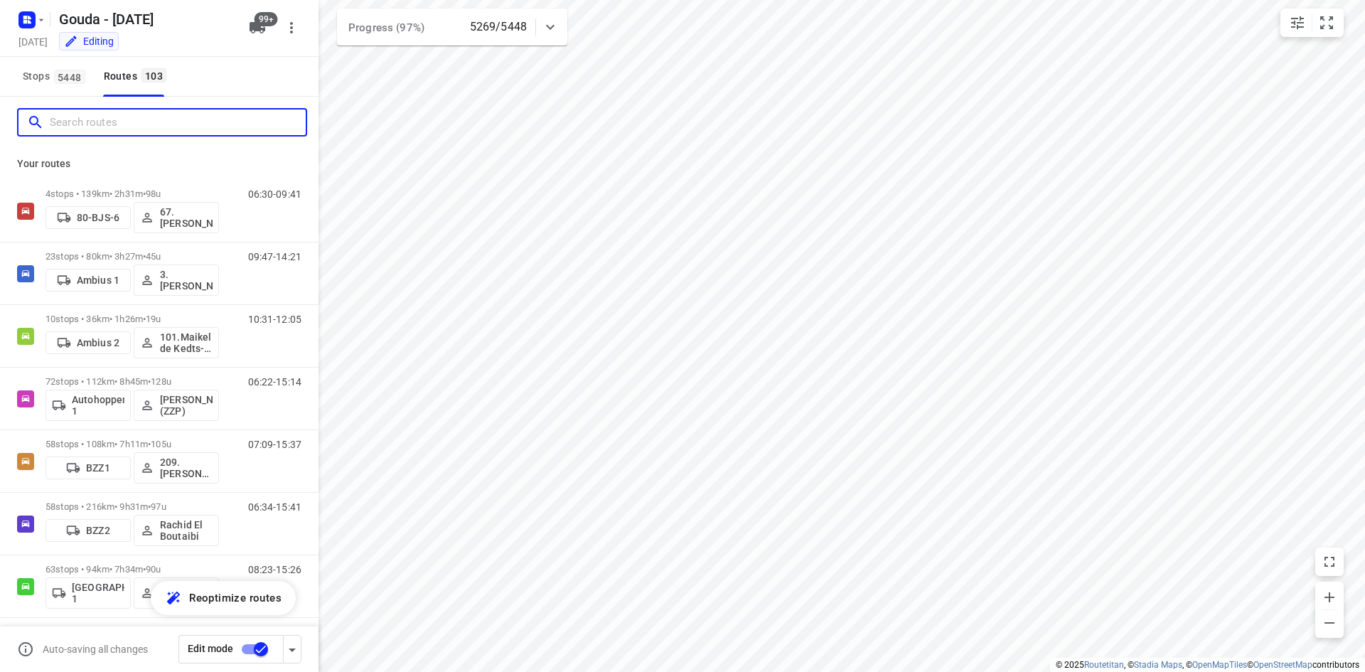
click at [129, 115] on input "Search routes" at bounding box center [178, 123] width 256 height 22
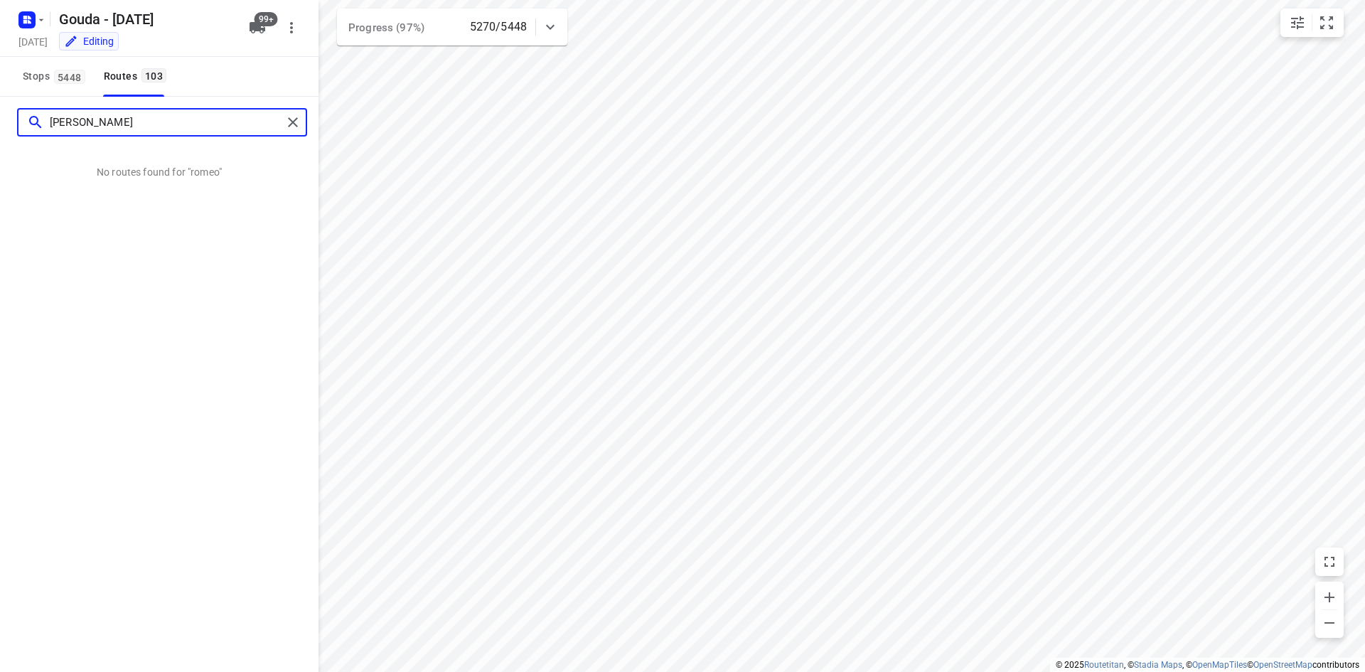
type input "[PERSON_NAME]"
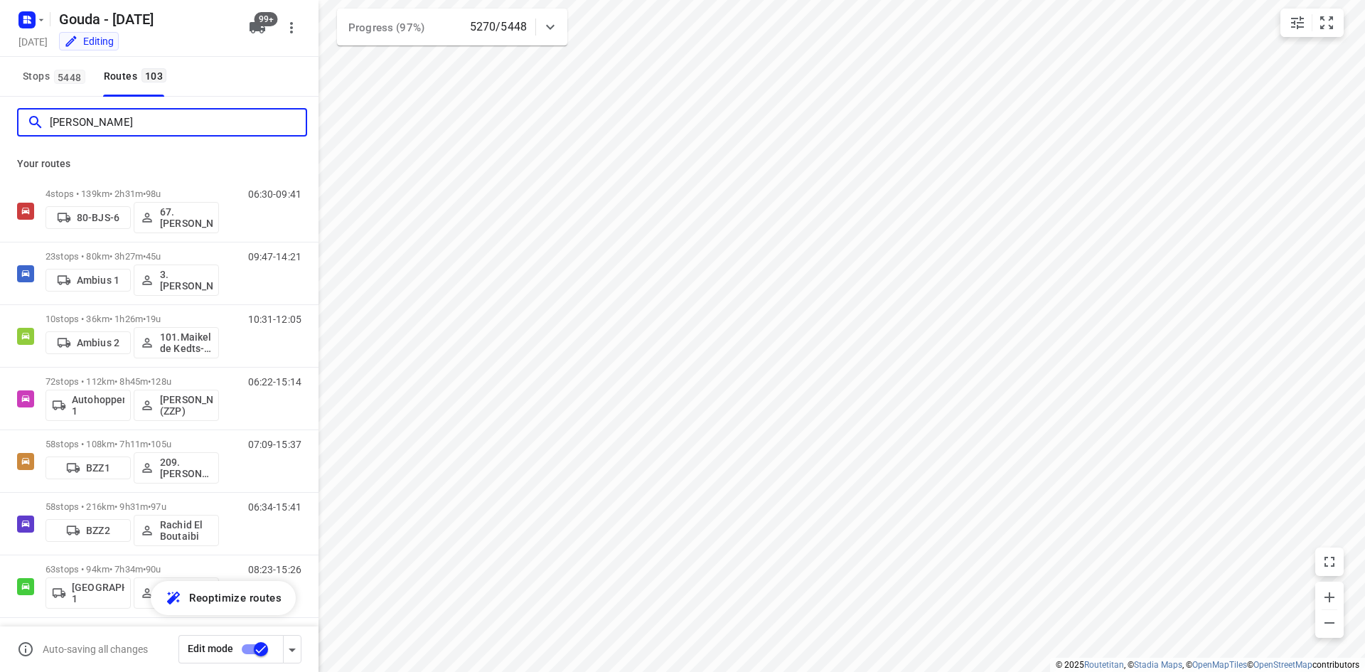
click at [219, 127] on input "romeo" at bounding box center [178, 123] width 256 height 22
click at [218, 127] on input "Search routes" at bounding box center [178, 123] width 256 height 22
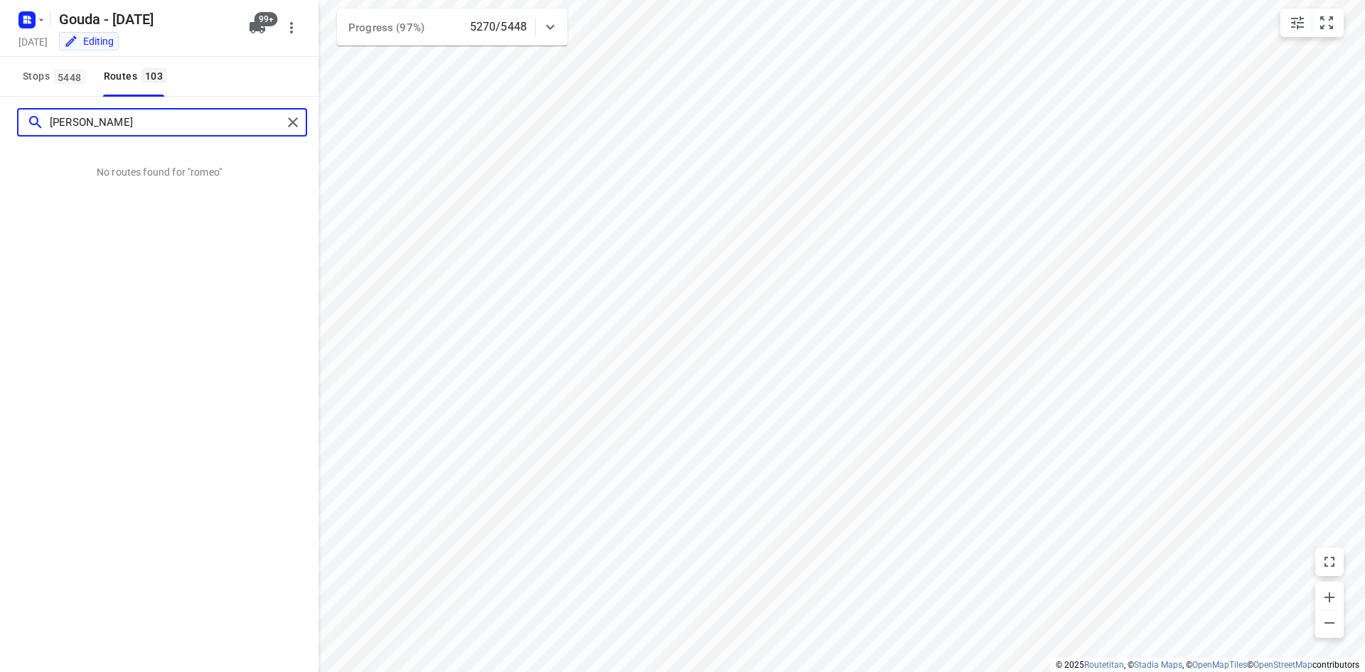
type input "romeo"
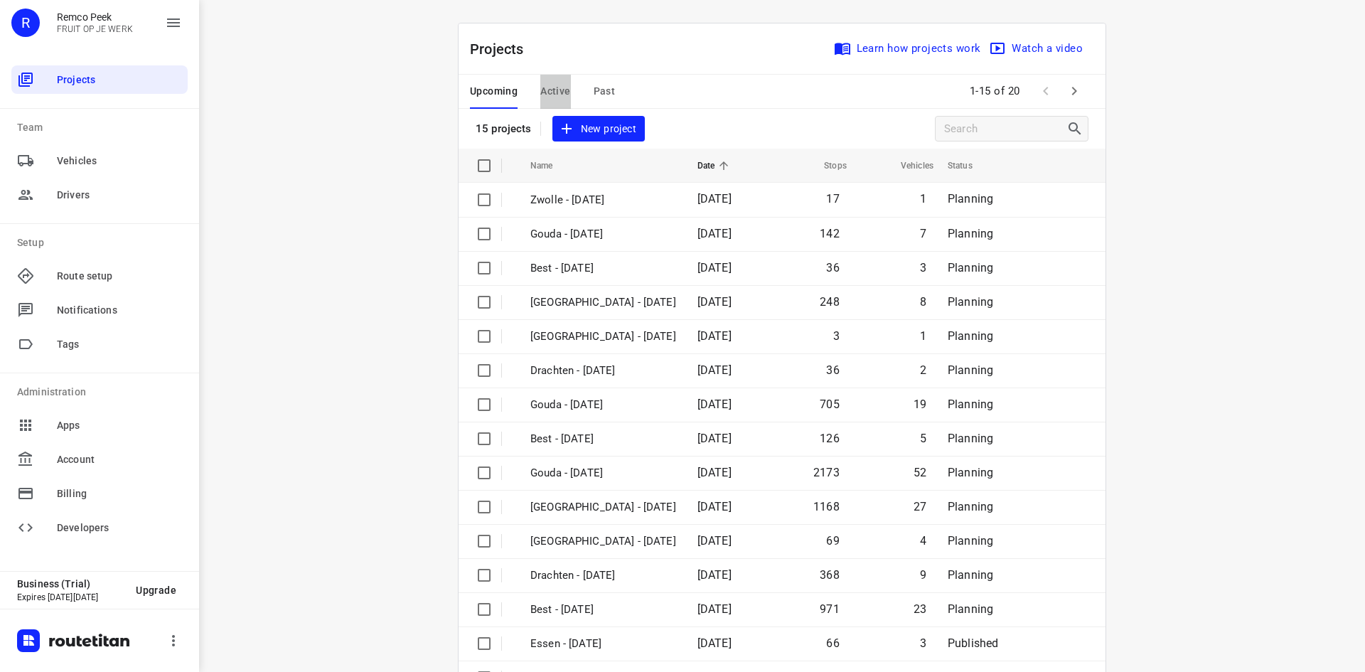
click at [540, 90] on span "Active" at bounding box center [555, 91] width 30 height 18
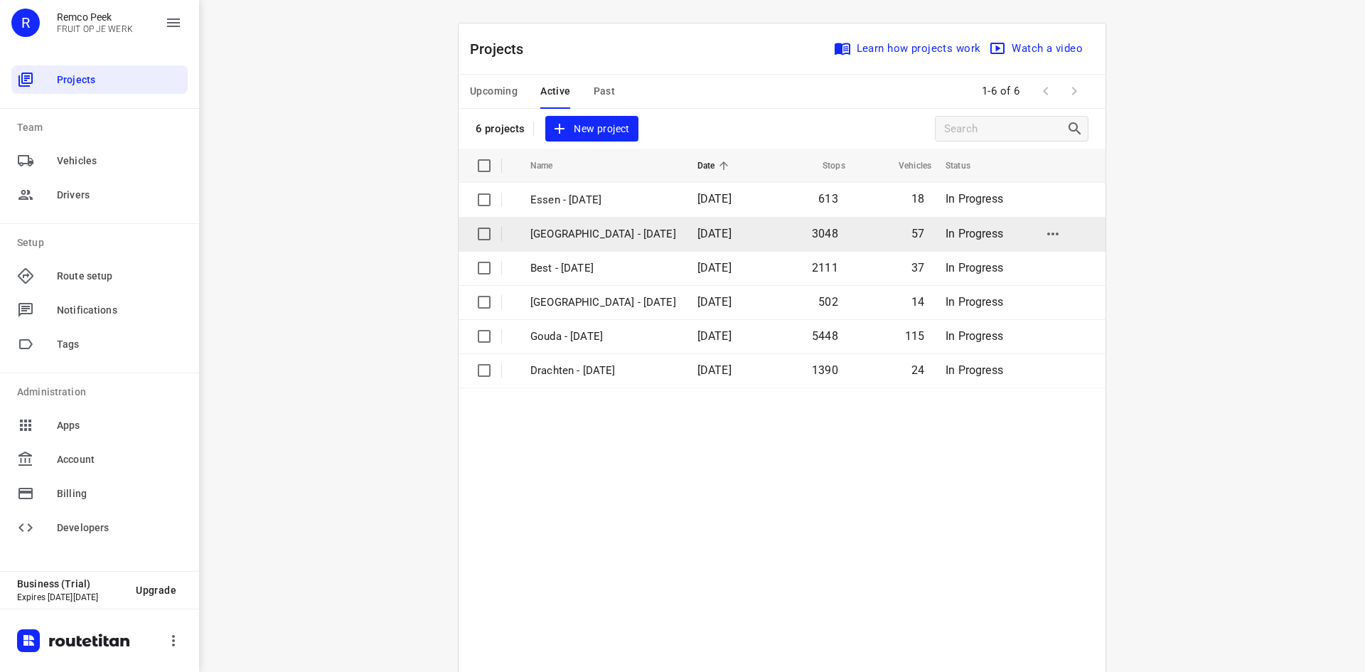
click at [584, 237] on p "Zwolle - Monday" at bounding box center [603, 234] width 146 height 16
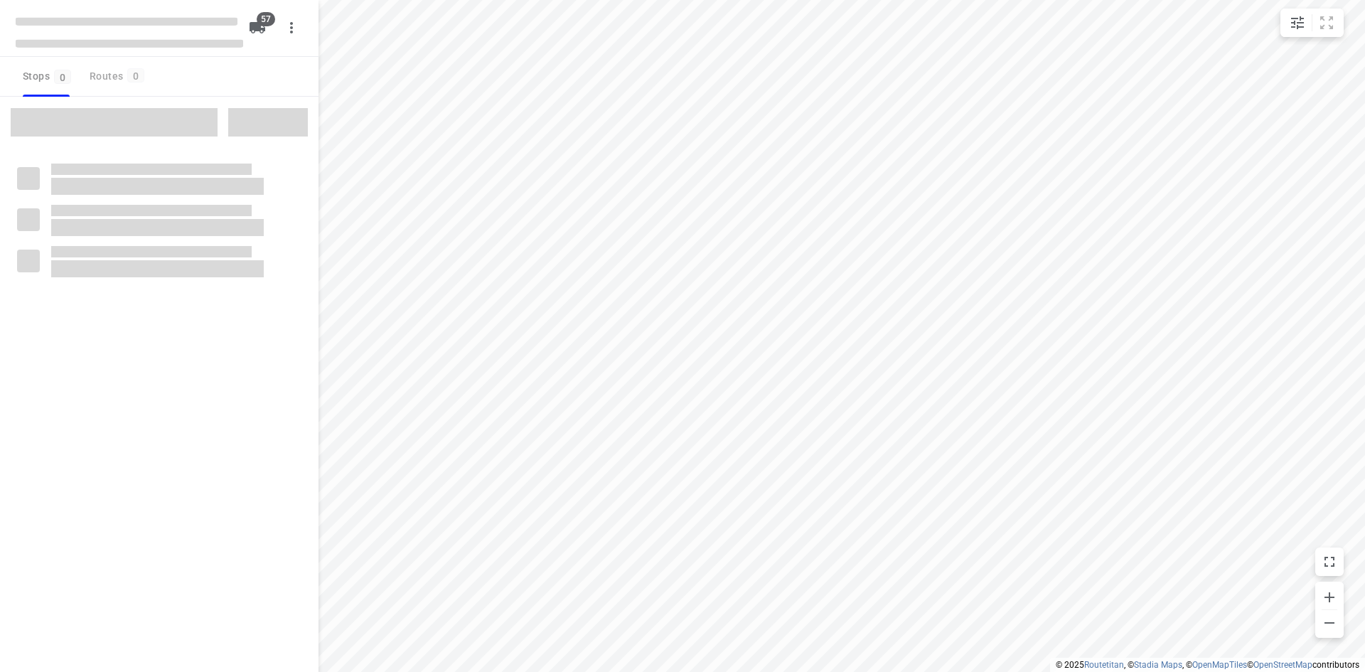
checkbox input "true"
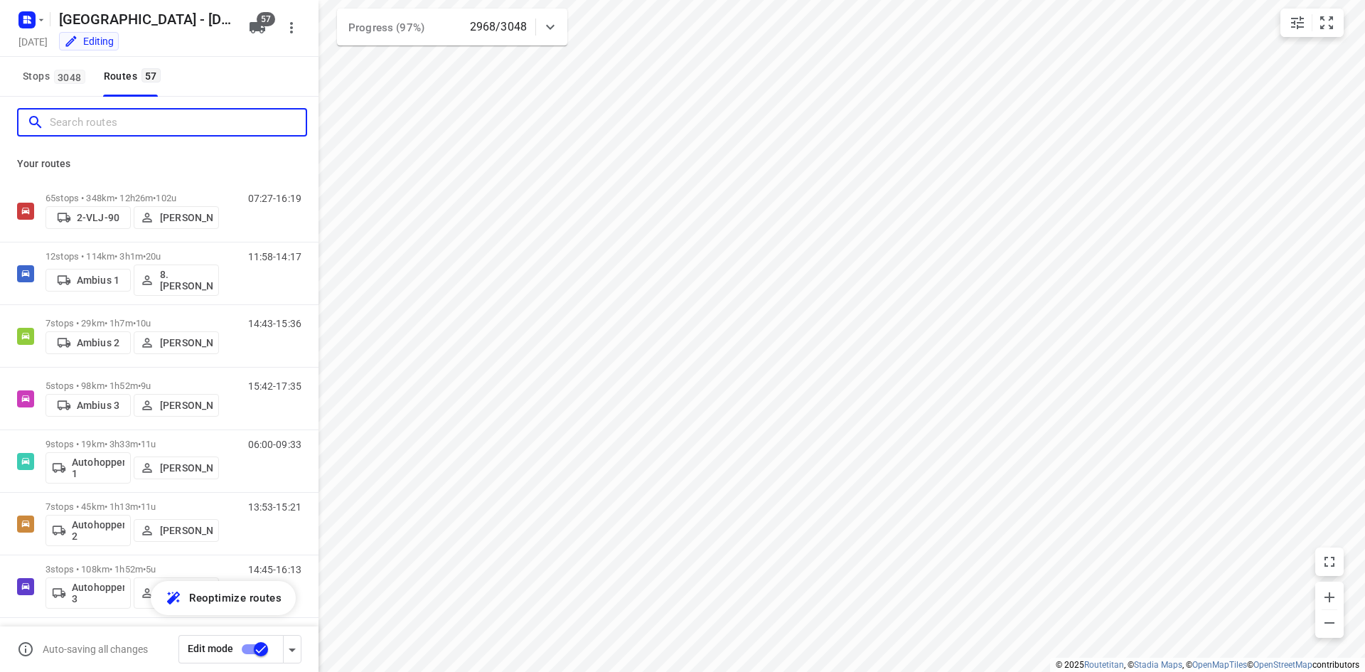
click at [161, 122] on input "Search routes" at bounding box center [178, 123] width 256 height 22
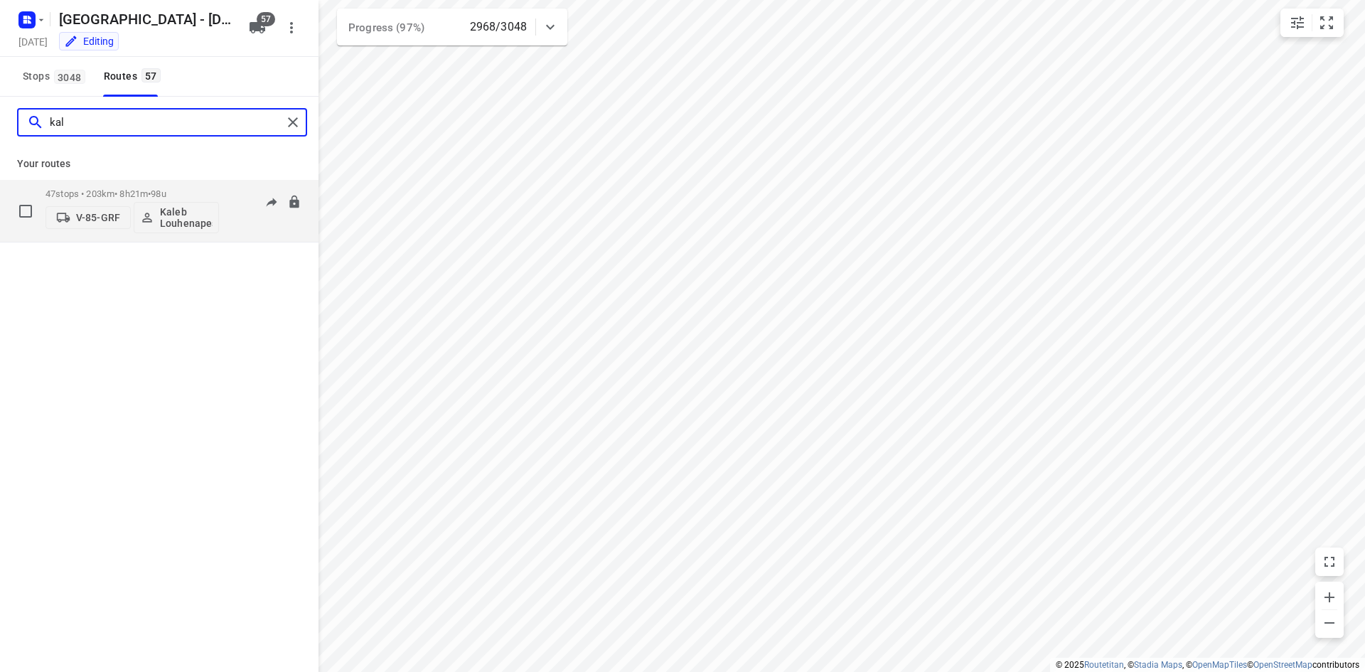
type input "kal"
click at [154, 189] on p "47 stops • 203km • 8h21m • 98u" at bounding box center [132, 193] width 173 height 11
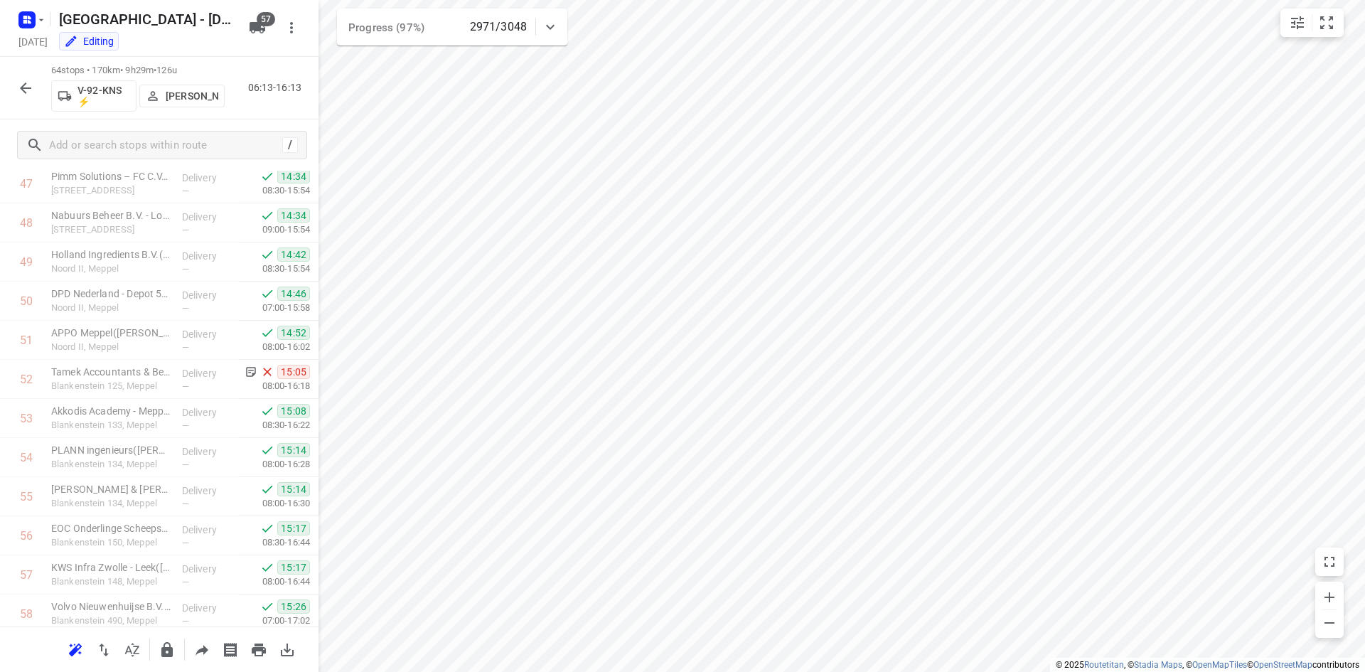
scroll to position [1729, 0]
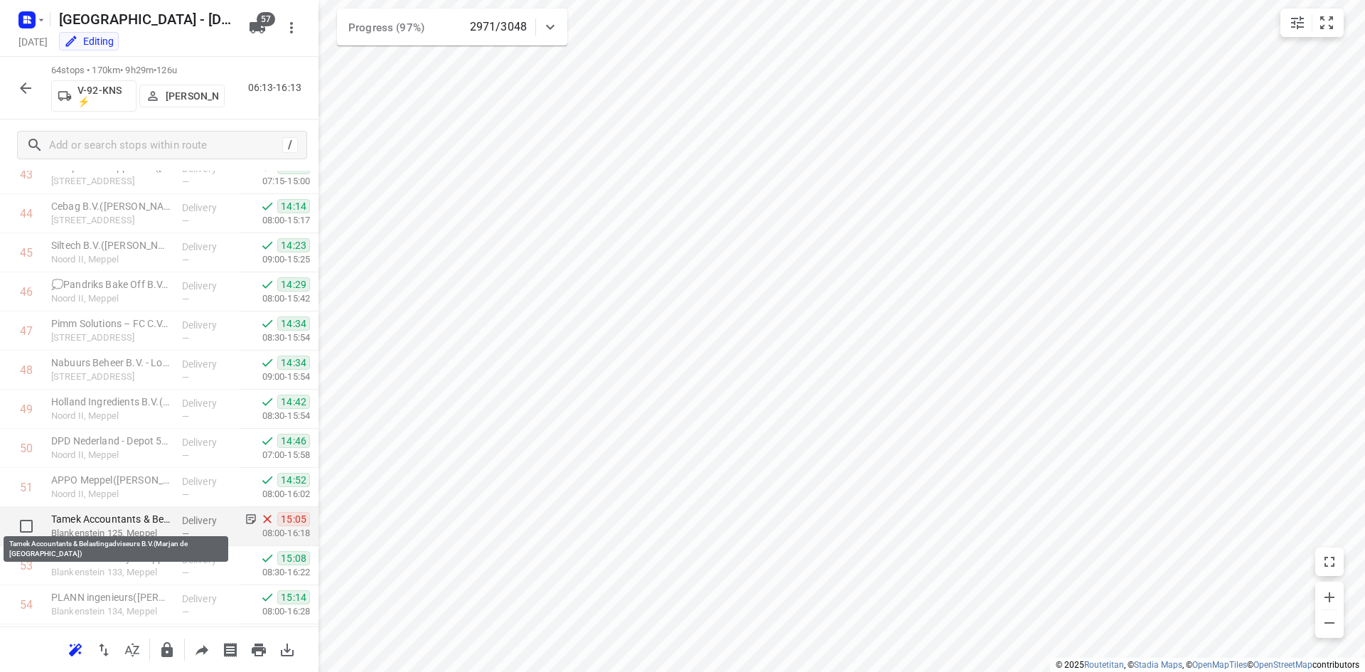
click at [144, 523] on p "Tamek Accountants & Belastingadviseurs B.V.(Marjan de Groot-Loovers)" at bounding box center [110, 519] width 119 height 14
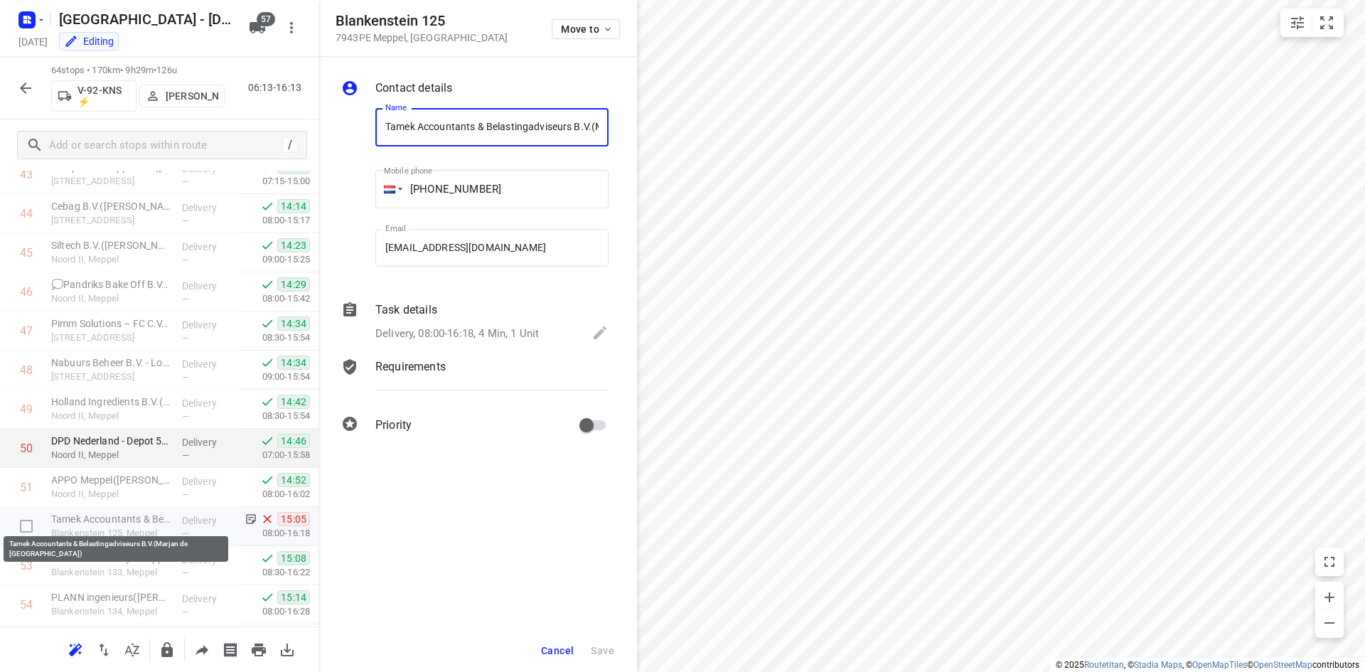
scroll to position [0, 112]
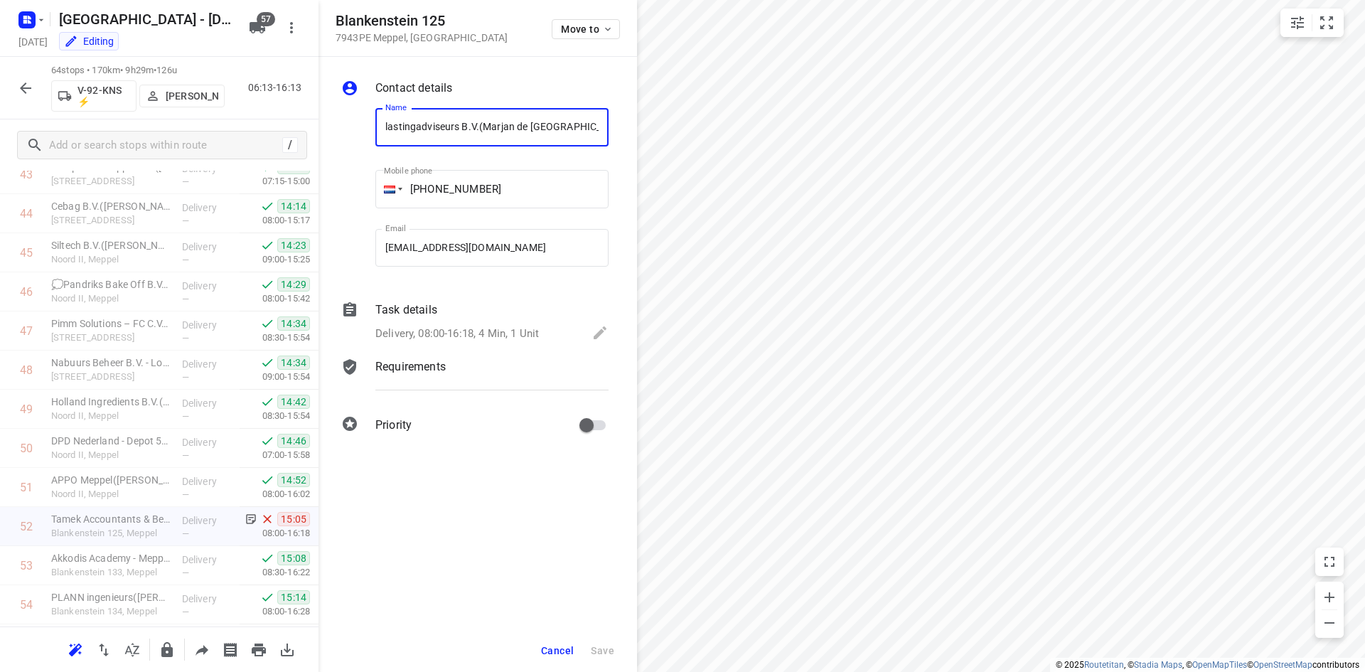
click at [485, 322] on div "Task details Delivery, 08:00-16:18, 4 Min, 1 Unit" at bounding box center [492, 323] width 239 height 48
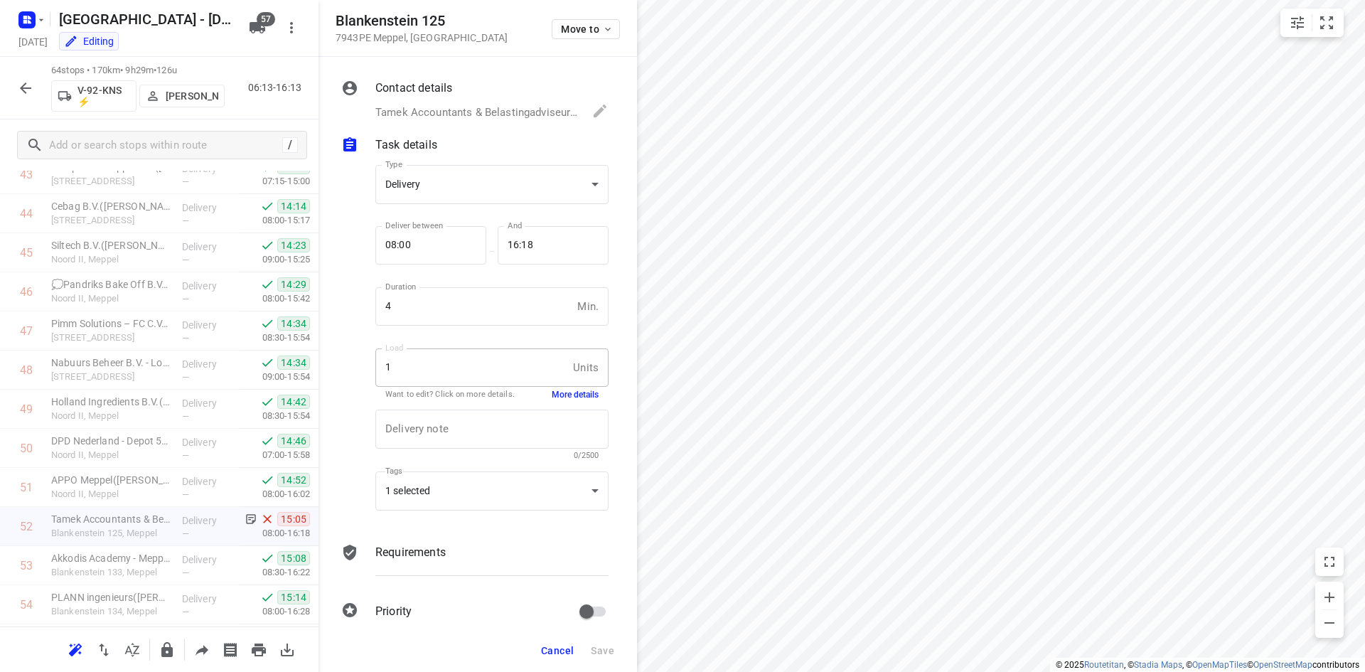
click at [573, 398] on button "More details" at bounding box center [575, 395] width 47 height 12
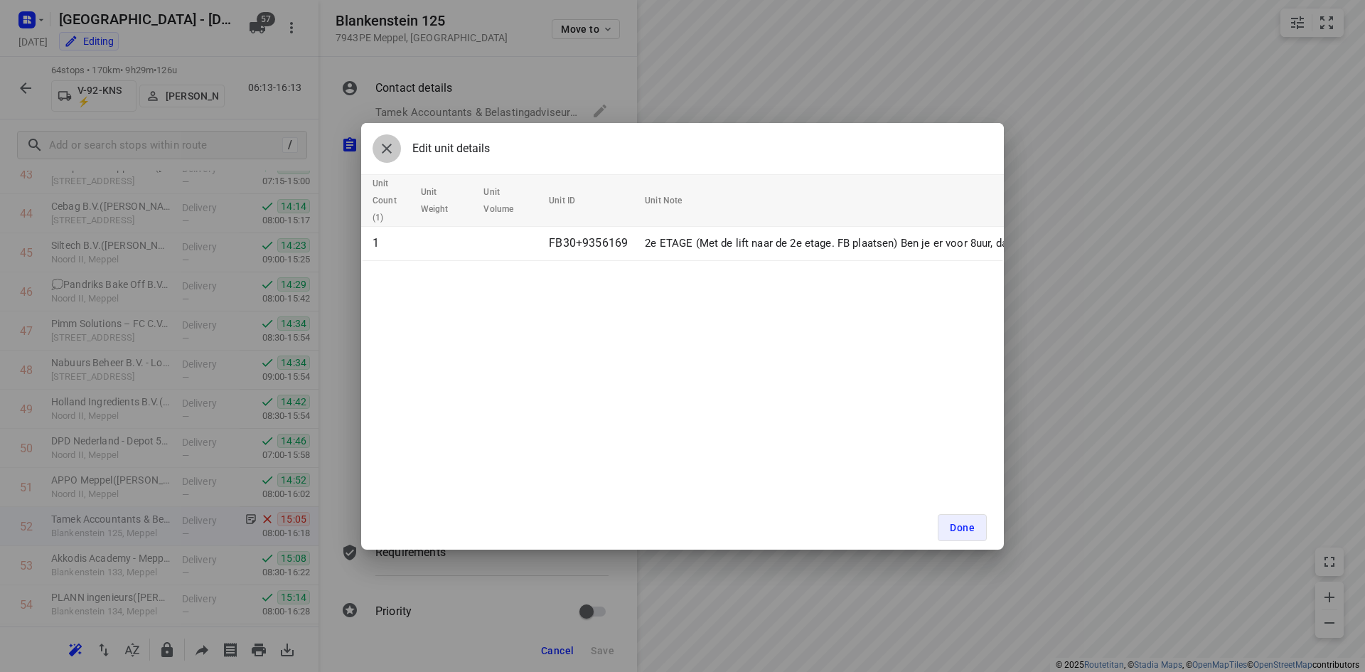
click at [386, 141] on icon "button" at bounding box center [386, 148] width 17 height 17
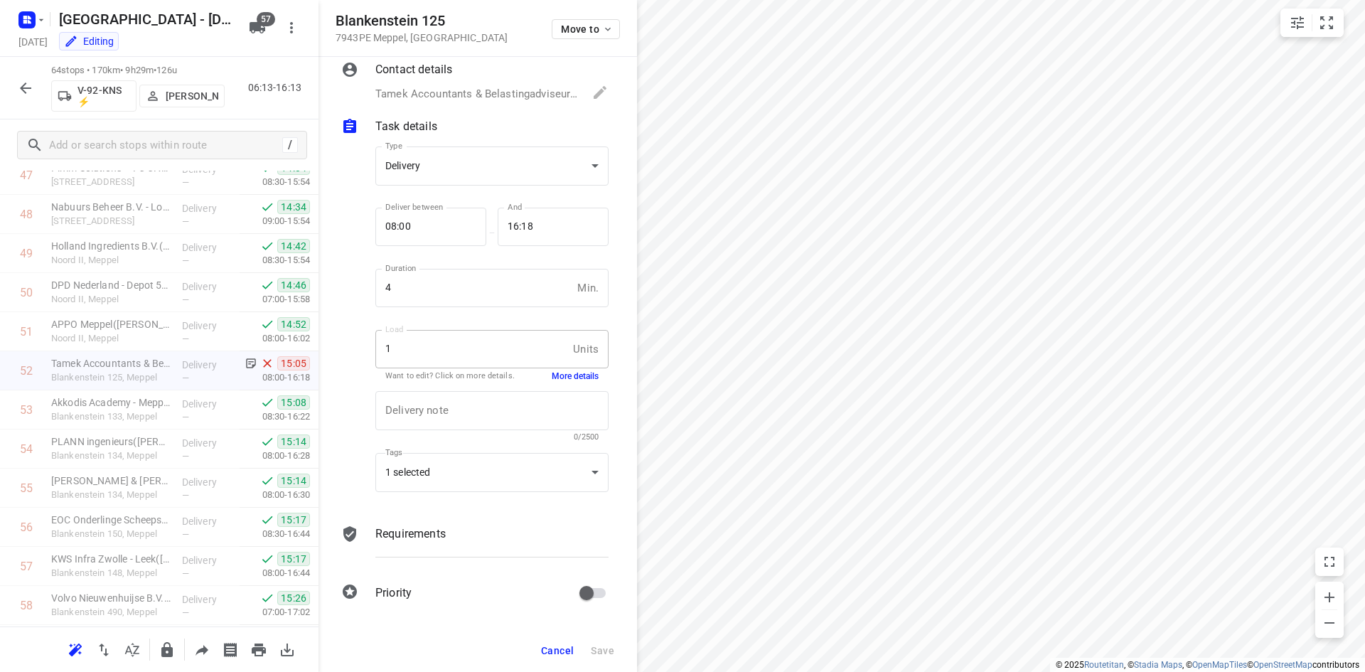
scroll to position [1837, 0]
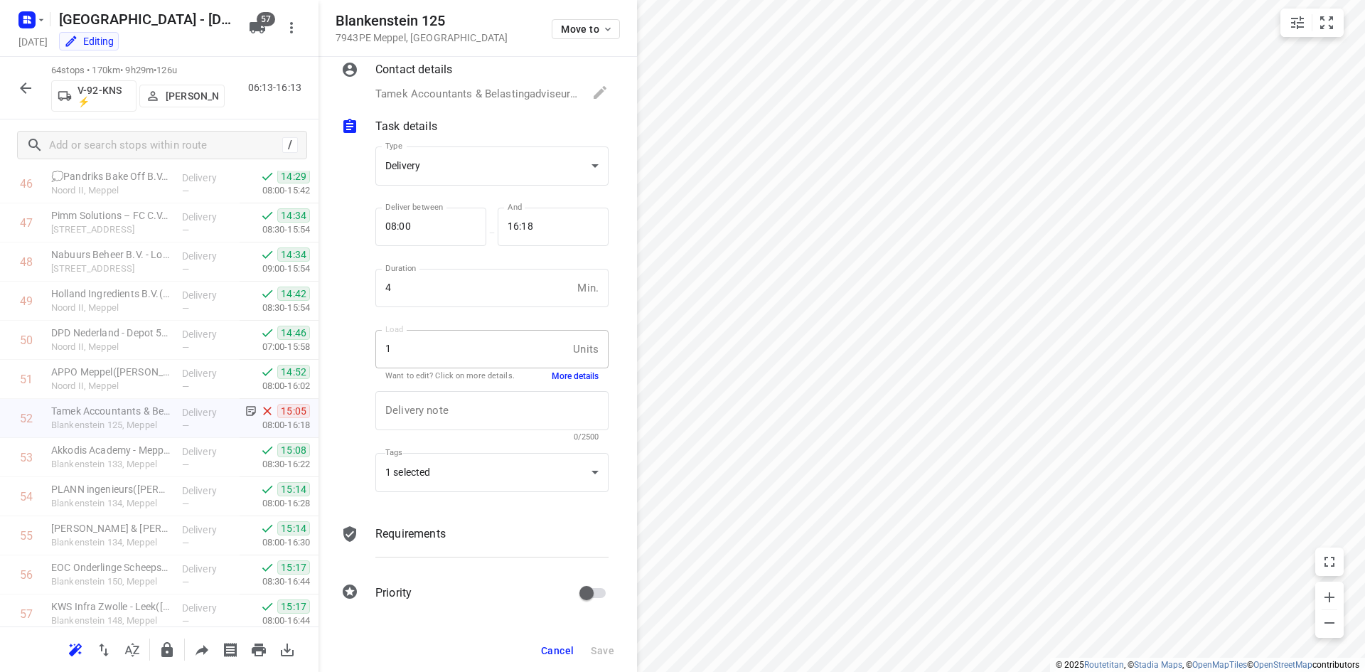
click at [563, 648] on span "Cancel" at bounding box center [557, 650] width 33 height 11
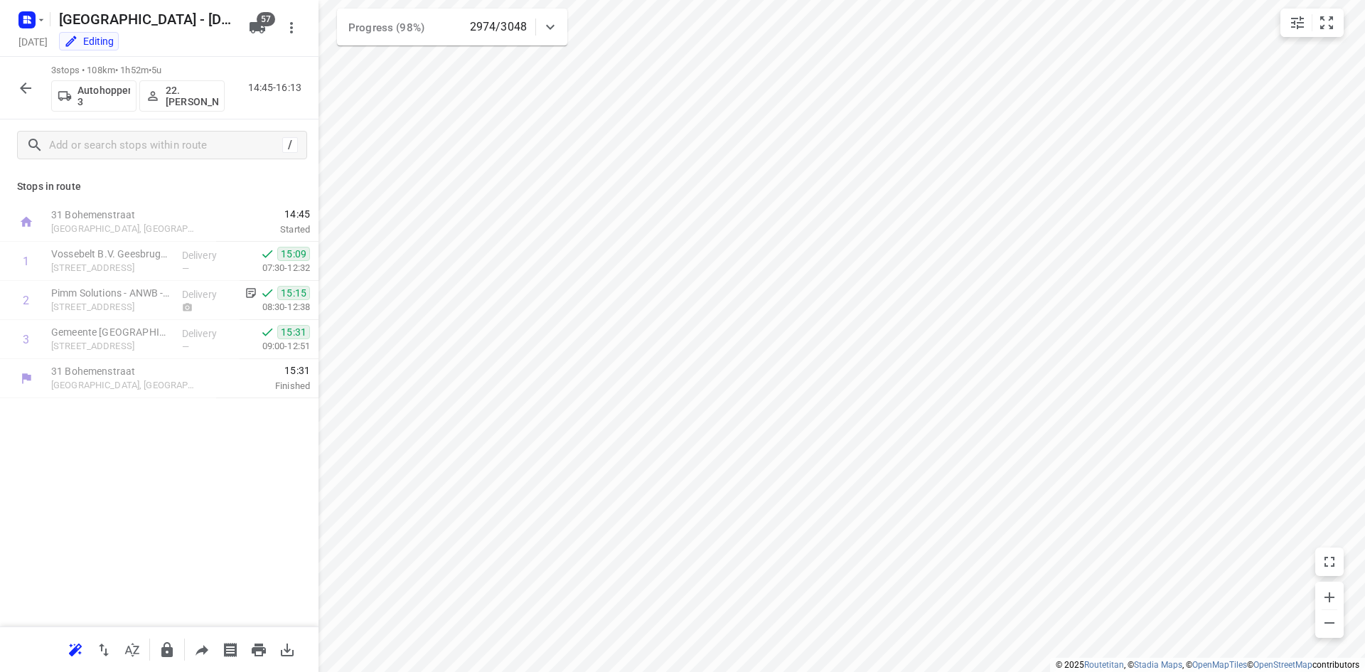
scroll to position [0, 0]
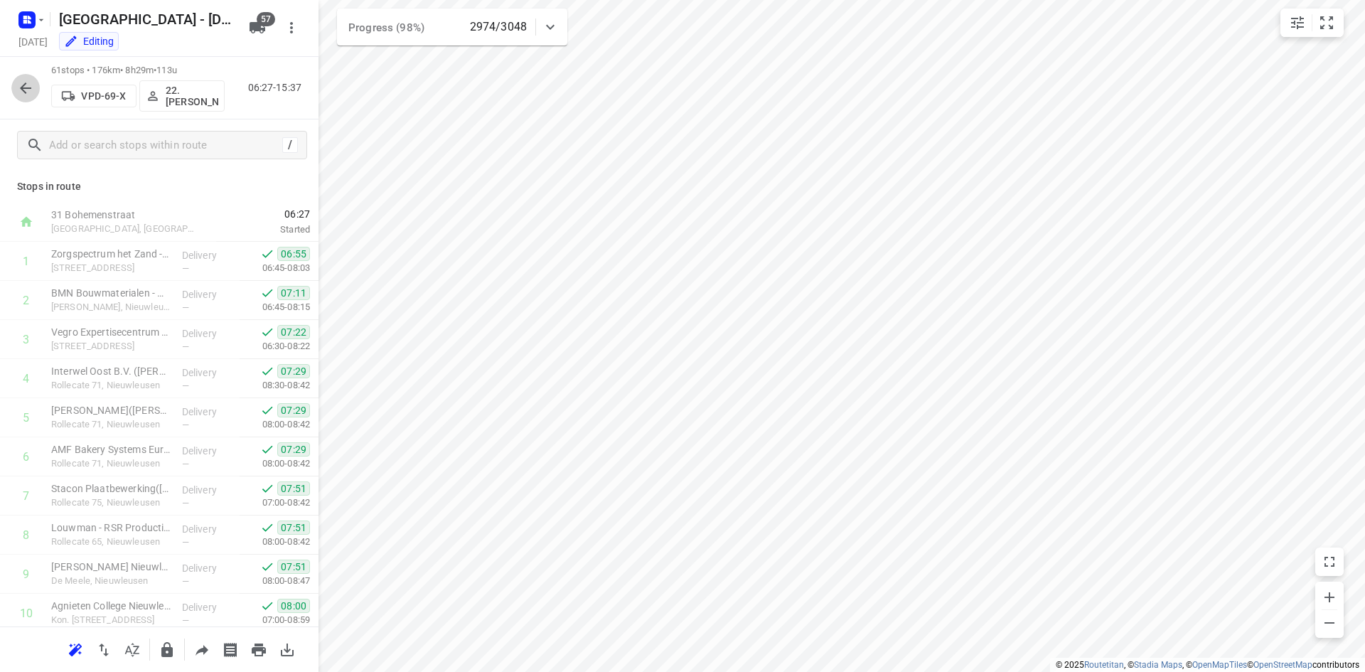
click at [31, 96] on icon "button" at bounding box center [25, 88] width 17 height 17
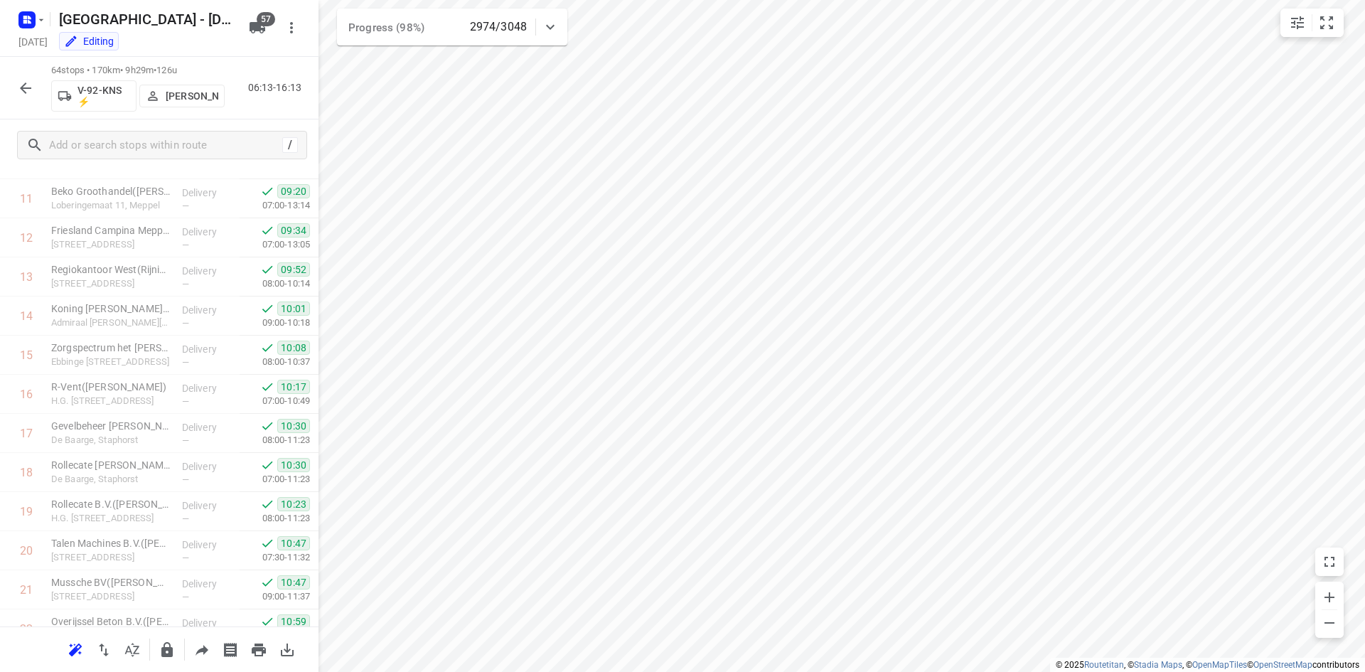
scroll to position [2157, 0]
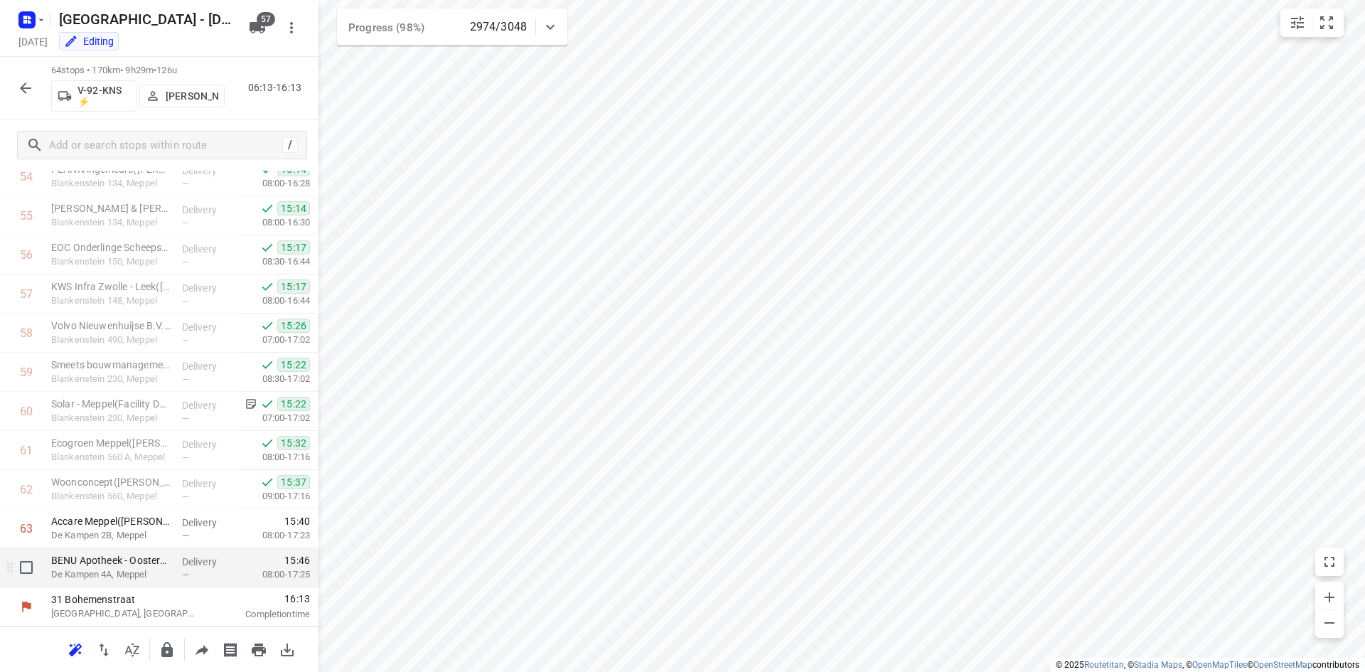
click at [159, 571] on p "De Kampen 4A, Meppel" at bounding box center [110, 574] width 119 height 14
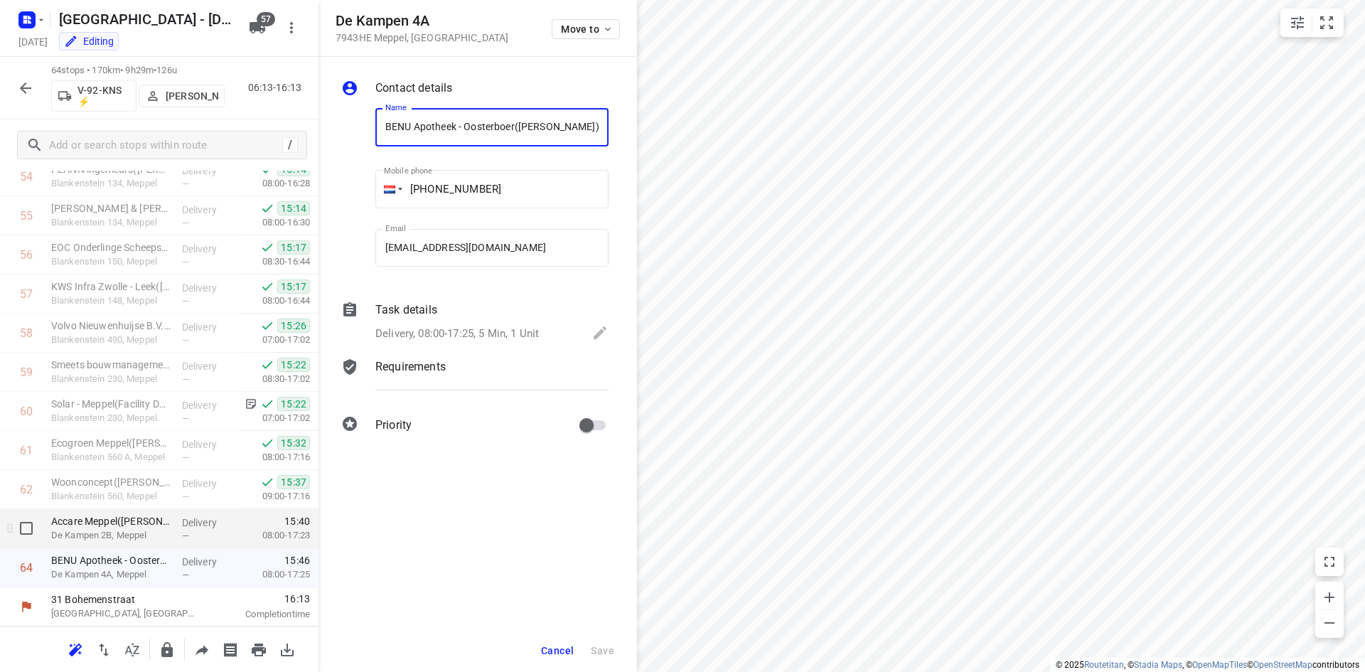
click at [164, 532] on p "De Kampen 2B, Meppel" at bounding box center [110, 535] width 119 height 14
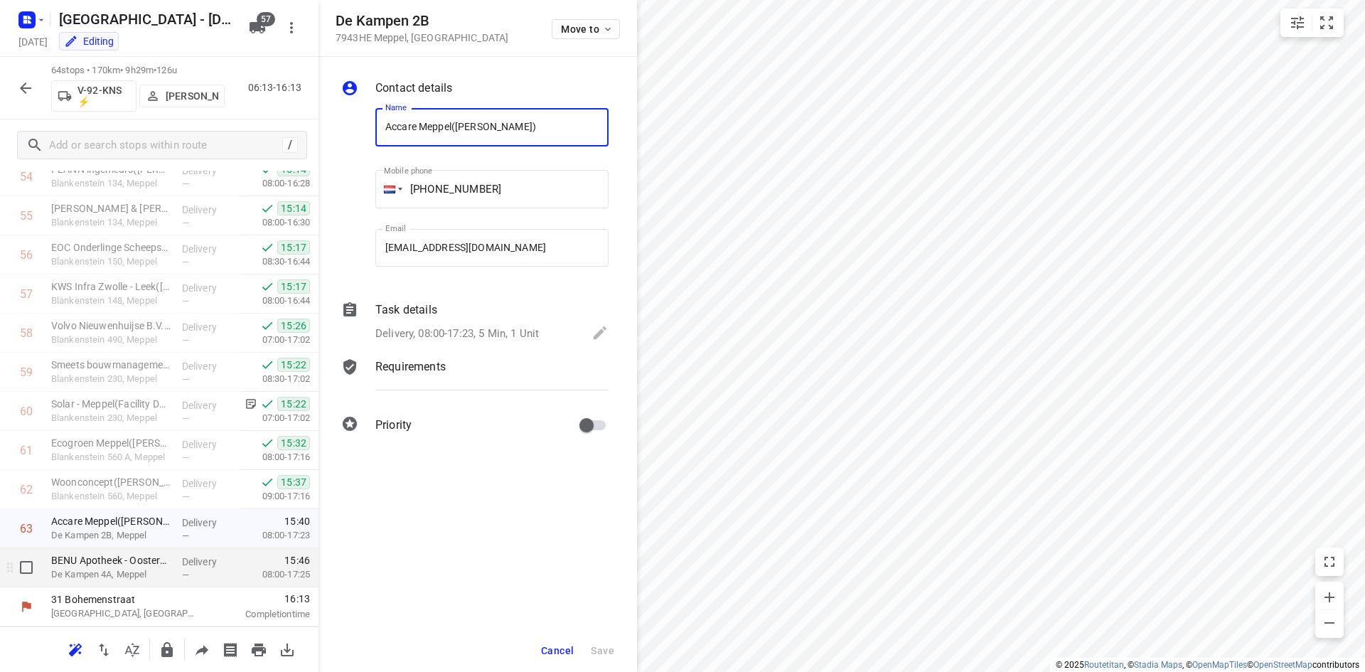
click at [165, 581] on p "De Kampen 4A, Meppel" at bounding box center [110, 574] width 119 height 14
click at [567, 656] on button "Cancel" at bounding box center [557, 651] width 44 height 26
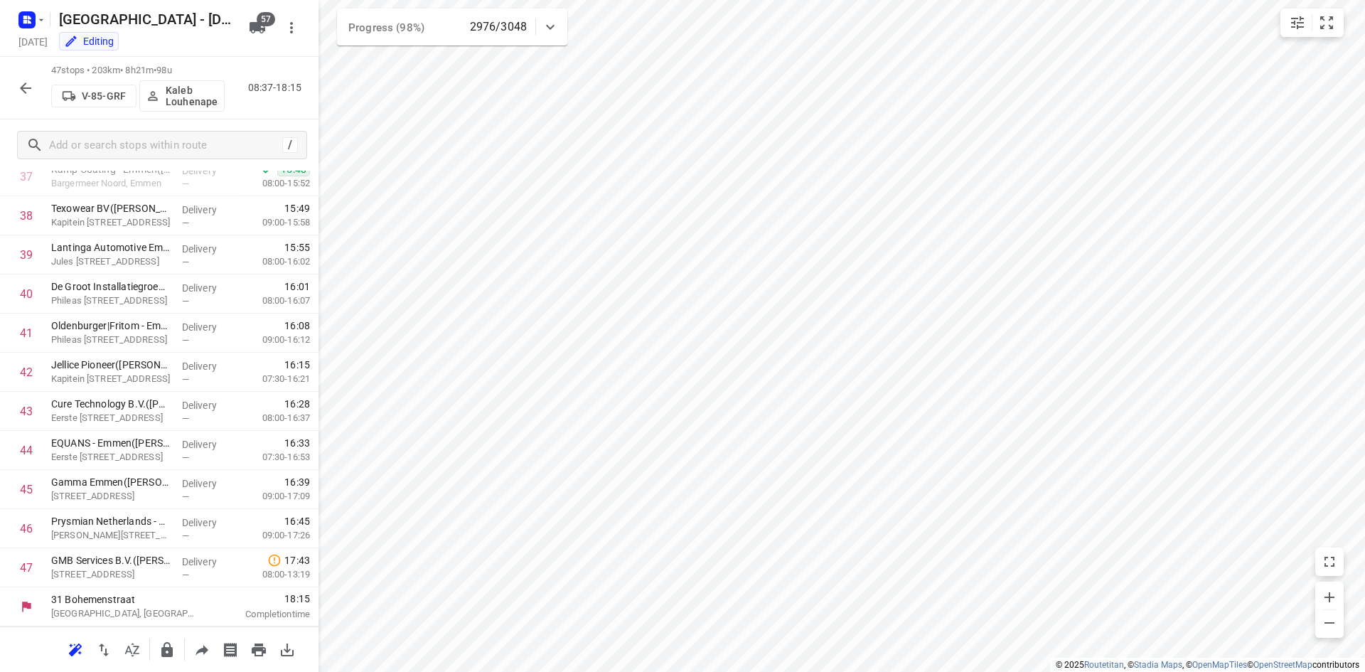
scroll to position [1492, 0]
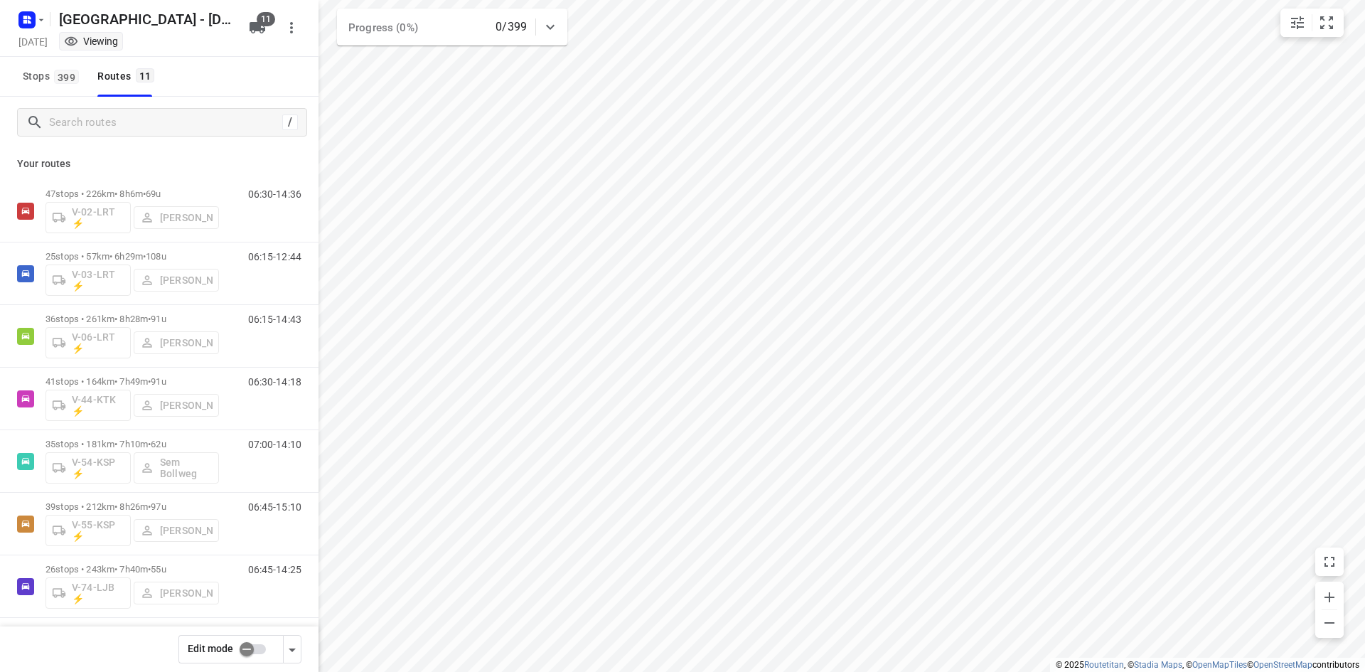
checkbox input "true"
